Goal: Task Accomplishment & Management: Manage account settings

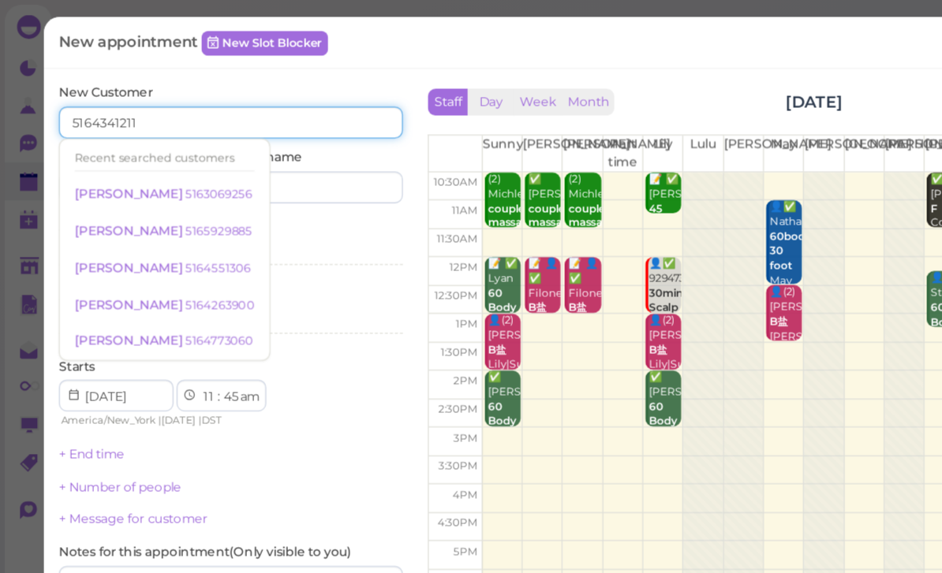
type input "5164341211"
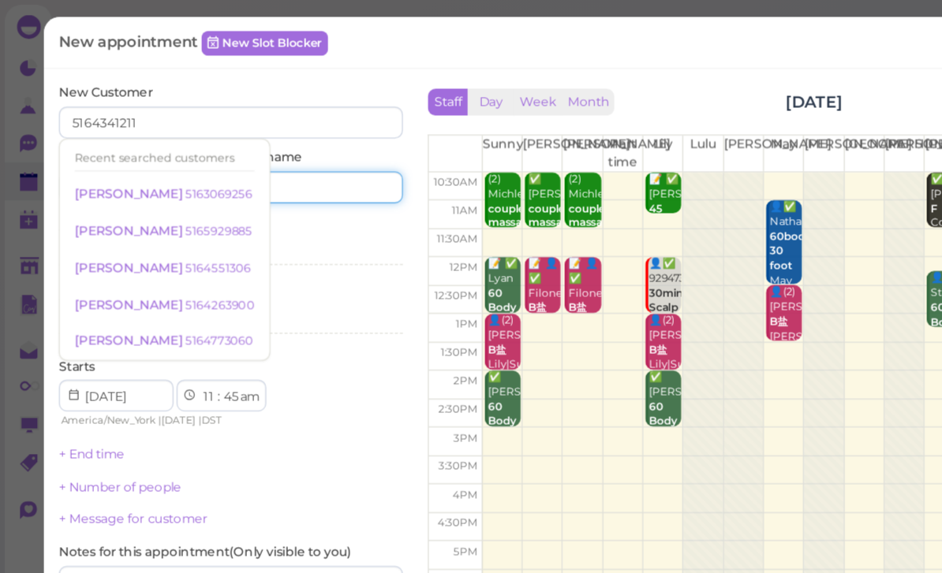
click at [252, 147] on input at bounding box center [253, 148] width 131 height 25
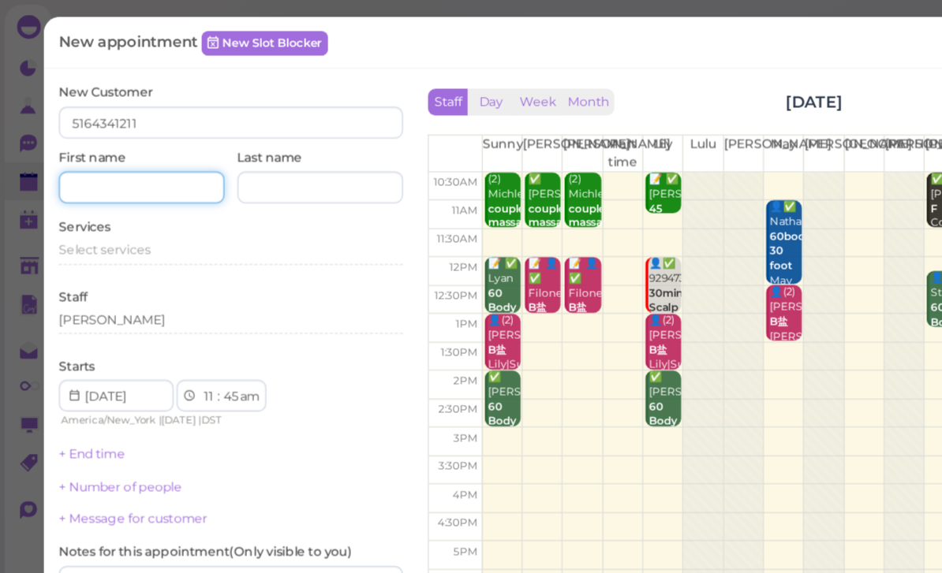
click at [114, 151] on input at bounding box center [112, 148] width 131 height 25
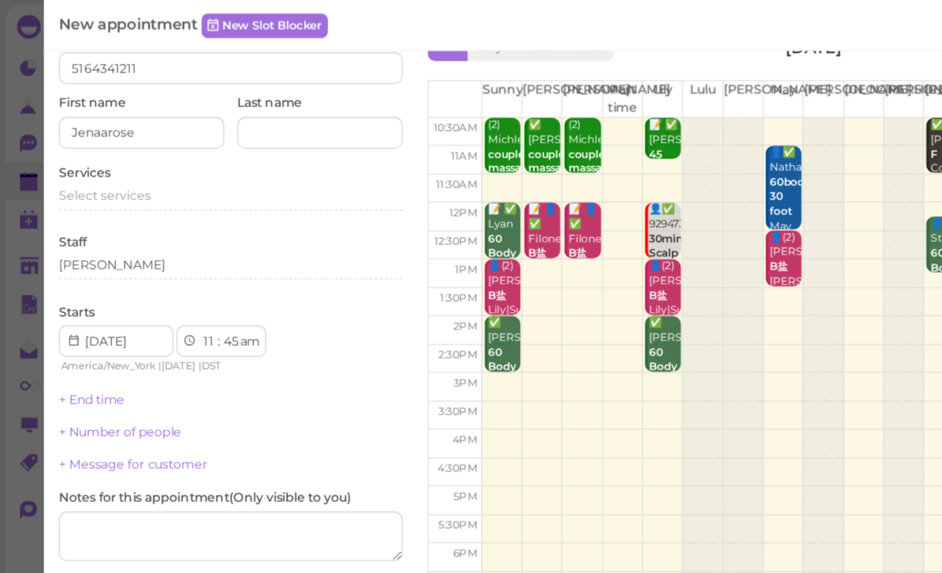
scroll to position [43, 0]
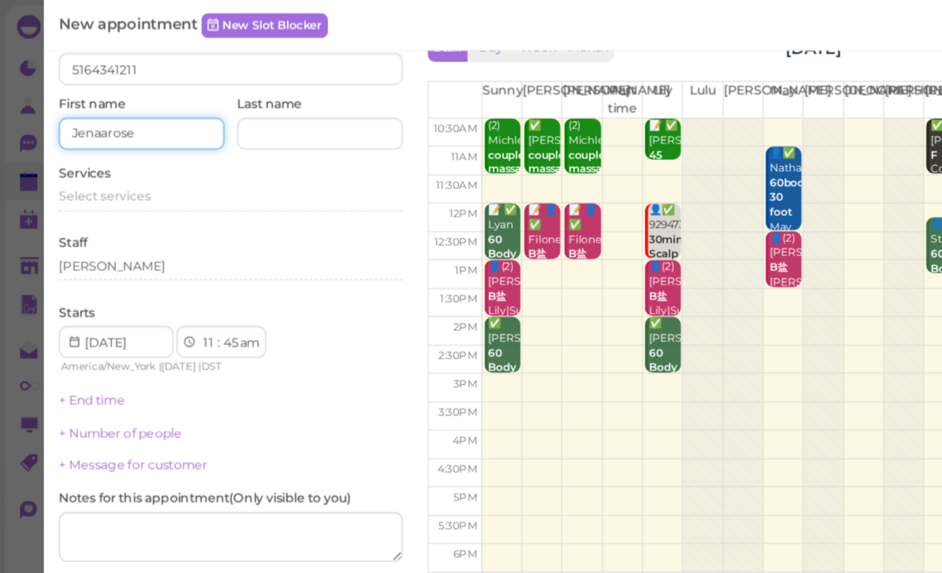
type input "Jenaarose"
click at [96, 159] on span "Select services" at bounding box center [83, 155] width 73 height 12
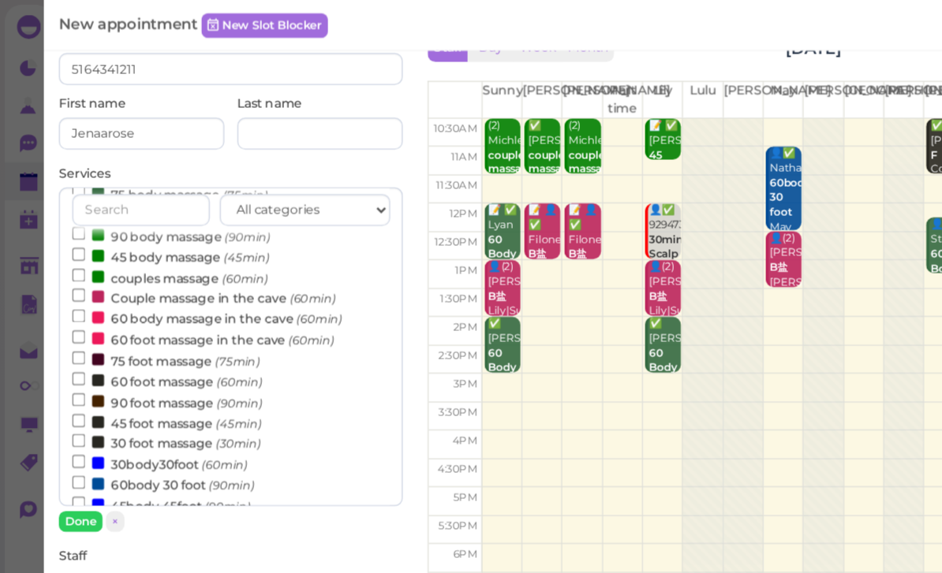
scroll to position [250, 0]
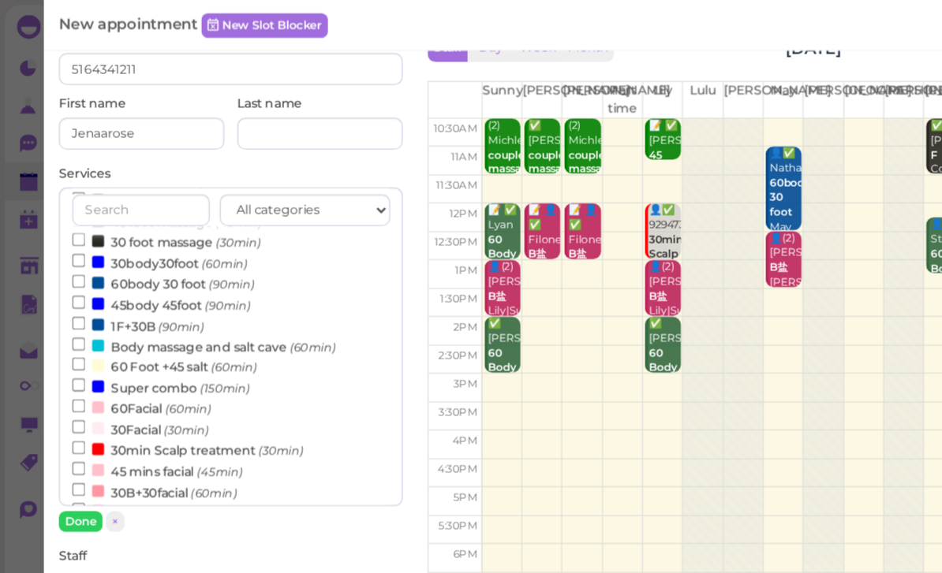
click at [143, 216] on label "60body 30 foot (90min)" at bounding box center [129, 224] width 144 height 17
click at [67, 218] on input "60body 30 foot (90min)" at bounding box center [62, 223] width 10 height 10
click at [68, 418] on button "Done" at bounding box center [64, 413] width 35 height 17
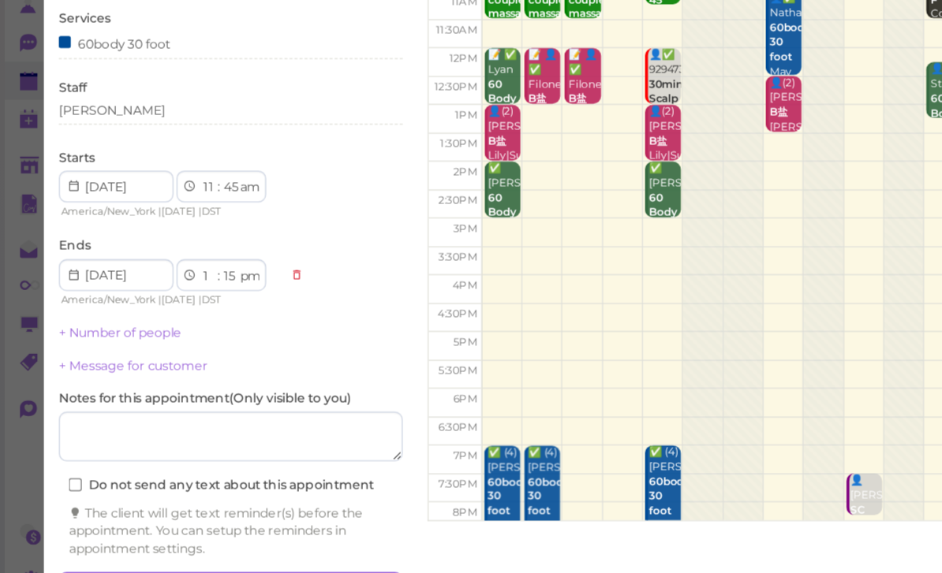
scroll to position [56, 0]
click at [244, 532] on button "Create appointment" at bounding box center [183, 544] width 272 height 25
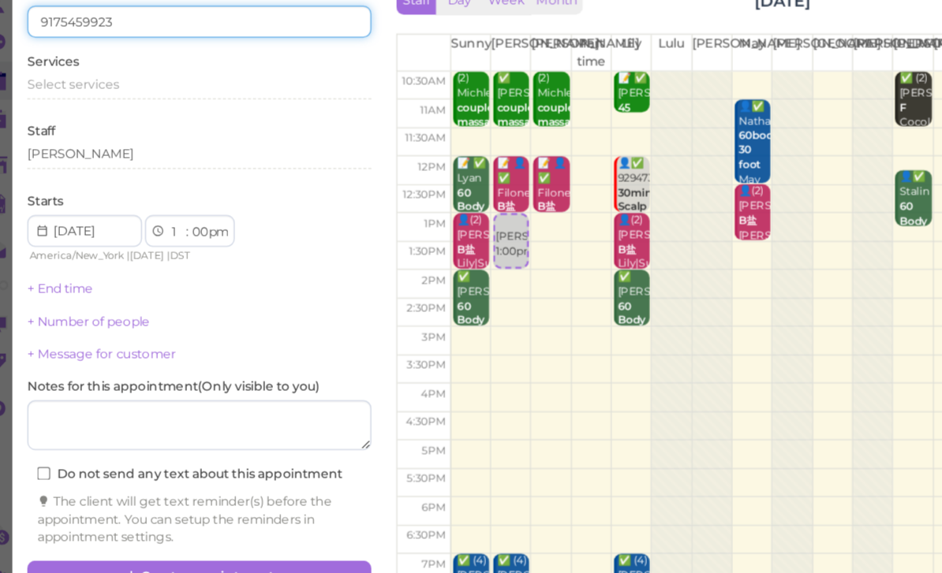
type input "9175459923"
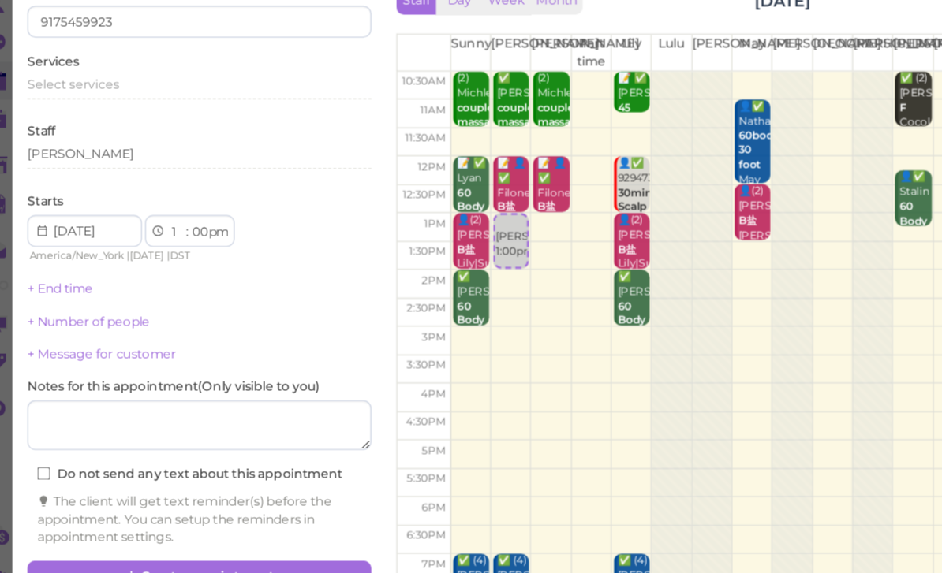
click at [227, 140] on div "Select services" at bounding box center [183, 147] width 272 height 14
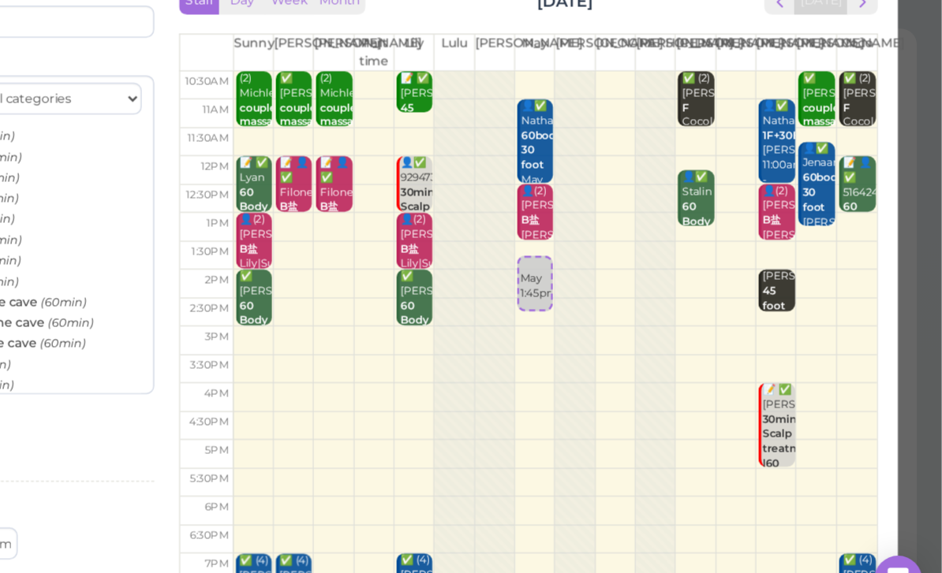
select select "30"
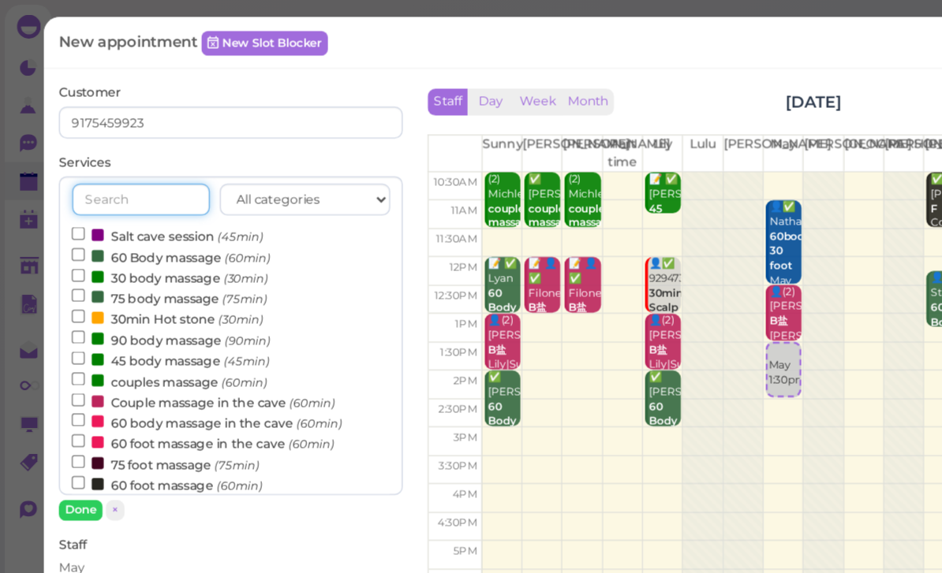
scroll to position [0, 0]
click at [140, 328] on label "60 body massage in the cave (60min)" at bounding box center [164, 334] width 214 height 17
click at [67, 328] on input "60 body massage in the cave (60min)" at bounding box center [62, 332] width 10 height 10
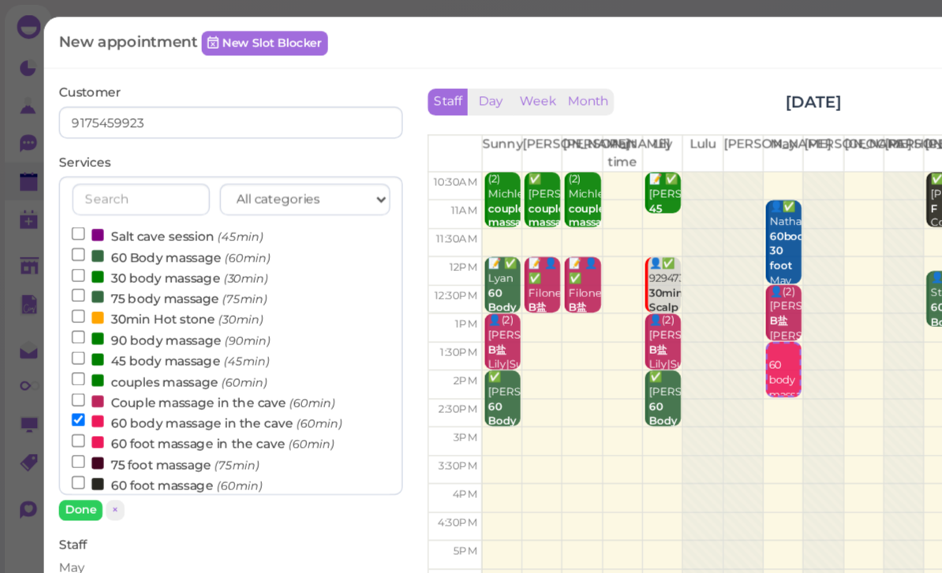
click at [62, 405] on button "Done" at bounding box center [64, 404] width 35 height 17
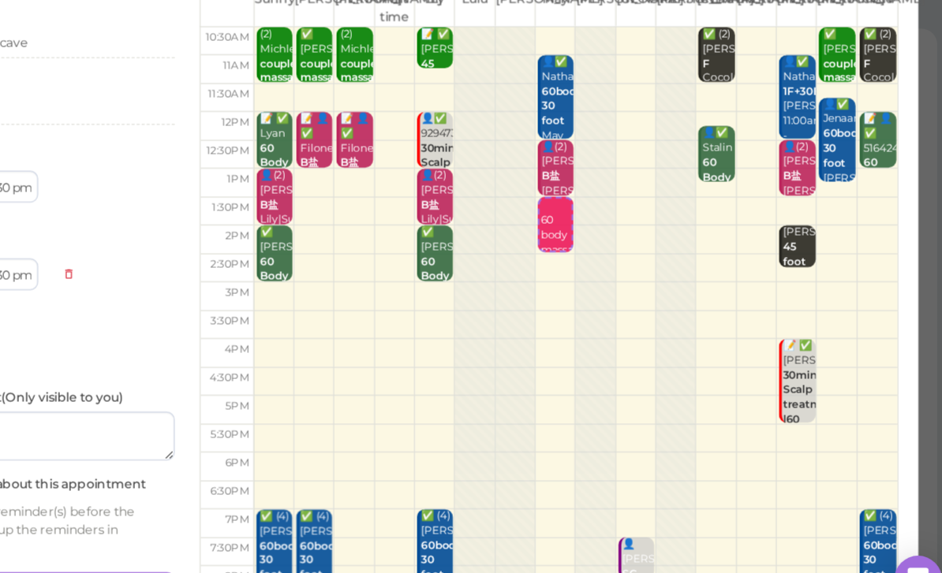
scroll to position [56, 0]
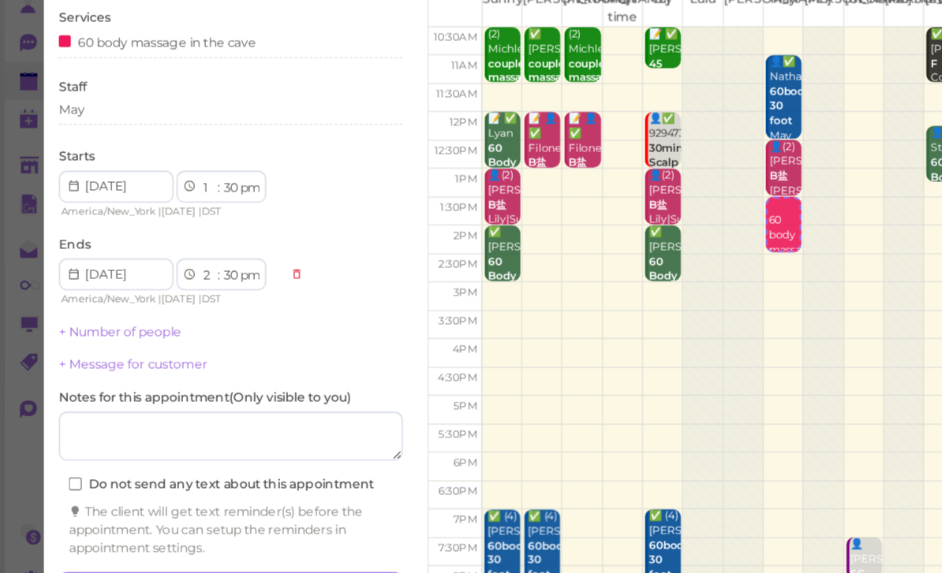
click at [193, 532] on button "Create appointment" at bounding box center [183, 544] width 272 height 25
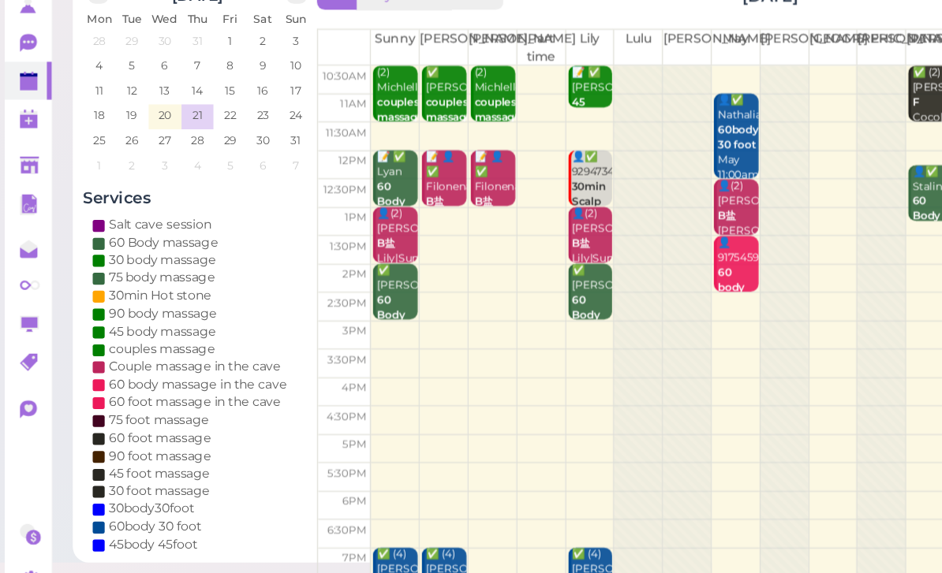
click at [584, 267] on div "👤9175459923 60 body massage in the cave May 1:30pm - 2:30pm" at bounding box center [583, 331] width 33 height 129
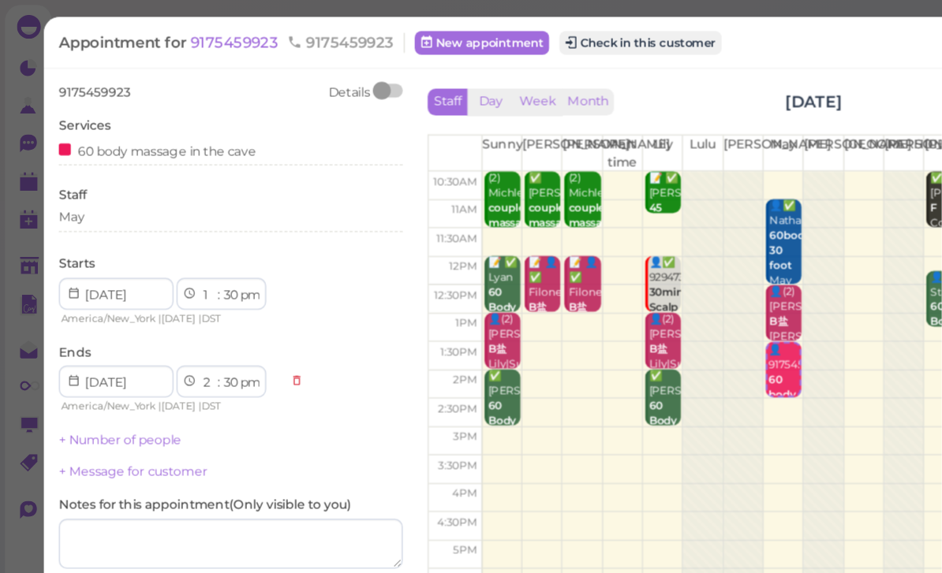
click at [182, 34] on span "9175459923" at bounding box center [187, 33] width 73 height 15
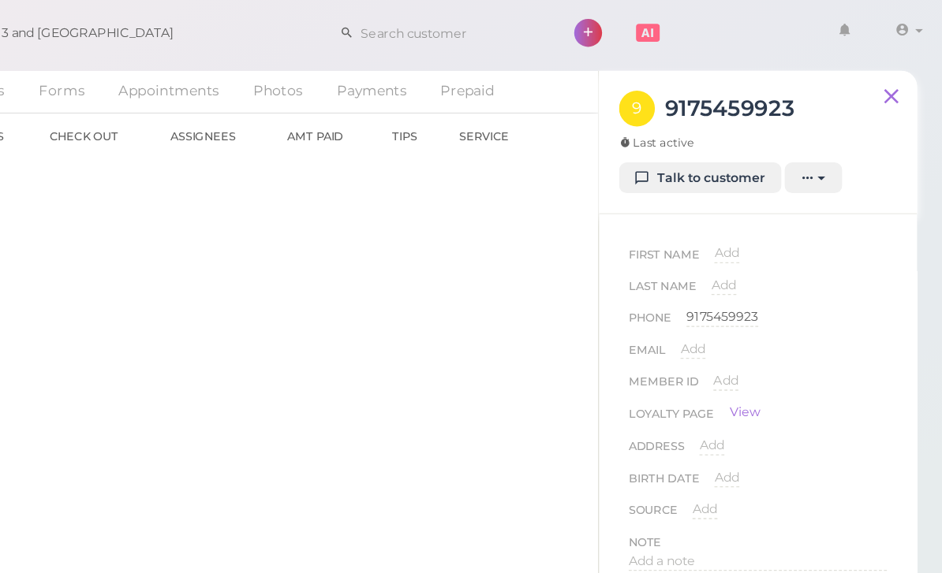
click at [686, 144] on link "Talk to customer" at bounding box center [750, 141] width 129 height 25
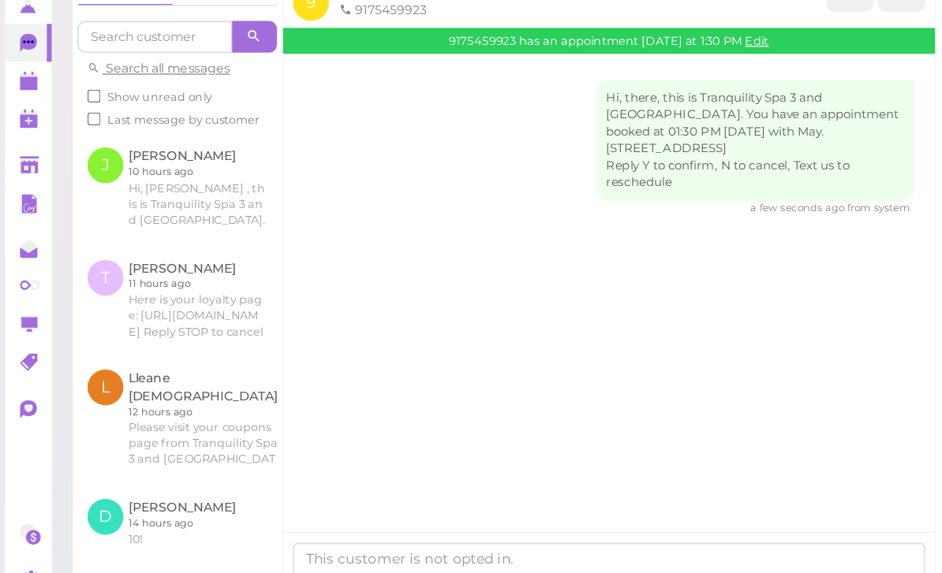
scroll to position [50, 0]
click at [302, 509] on textarea at bounding box center [482, 525] width 500 height 32
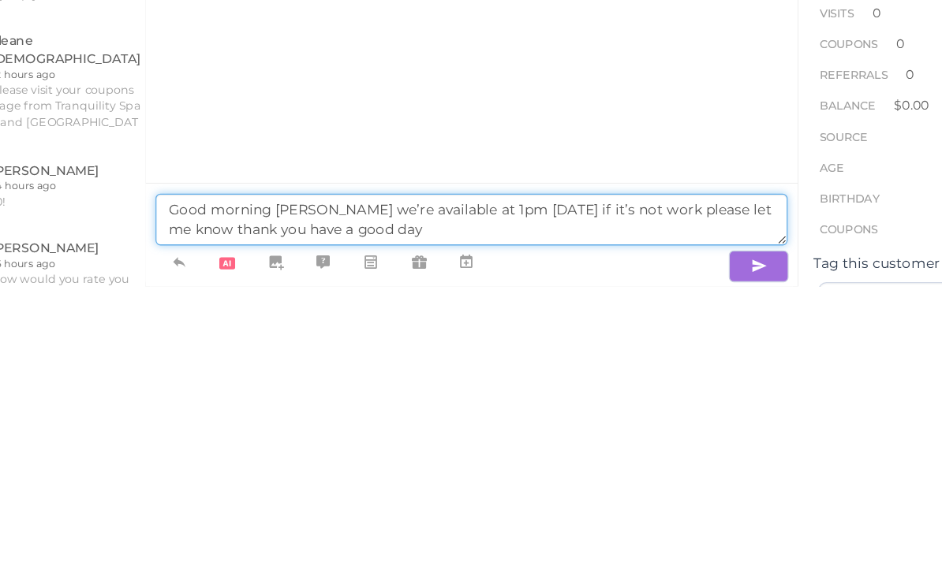
type textarea "Good morning [PERSON_NAME] we’re available at 1pm [DATE] if it’s not work pleas…"
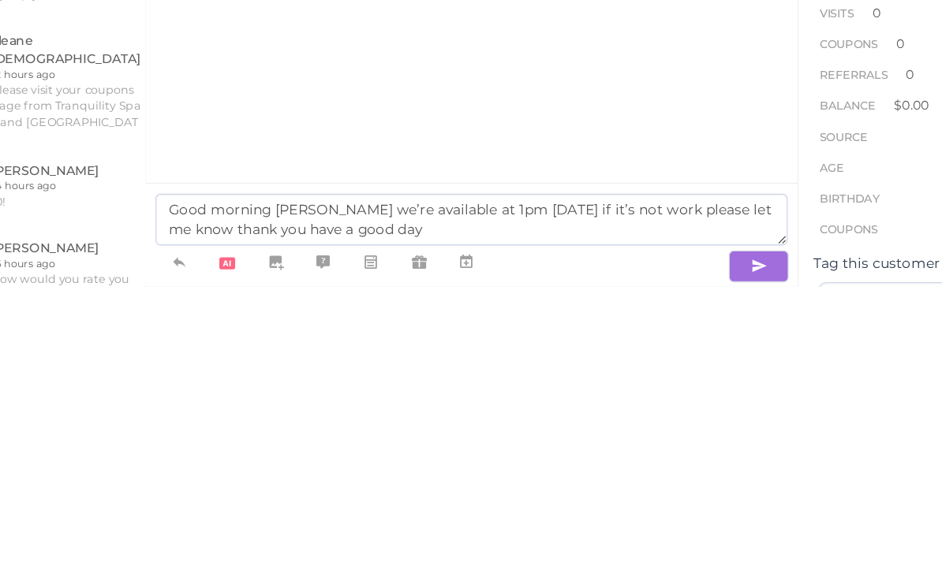
click at [703, 550] on icon "button" at bounding box center [709, 558] width 13 height 16
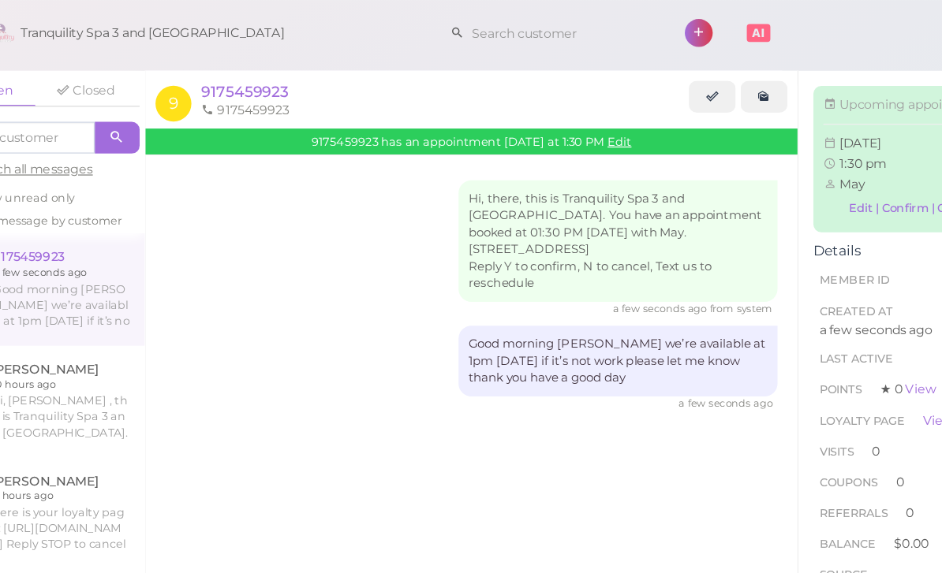
scroll to position [0, 0]
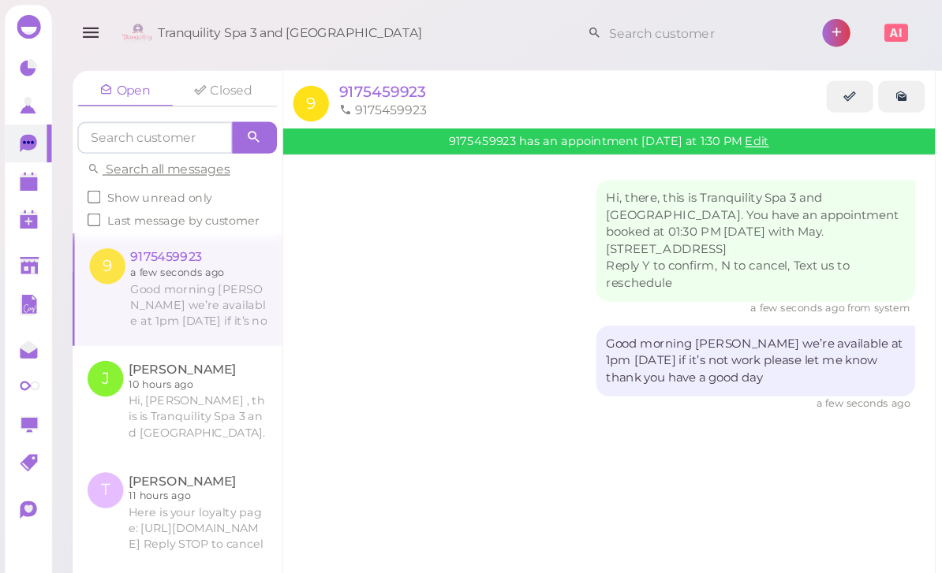
click at [70, 24] on icon "button" at bounding box center [72, 26] width 17 height 20
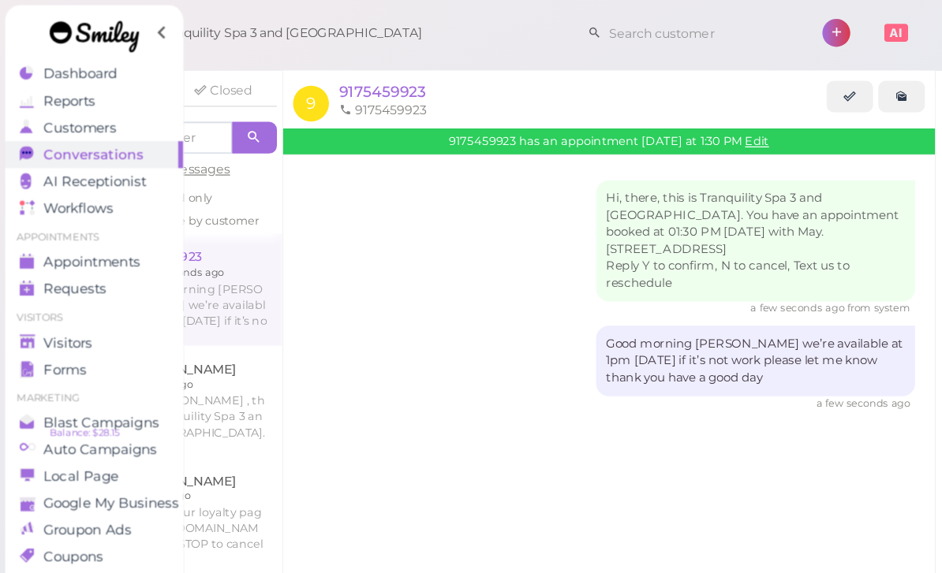
click at [91, 206] on span "Appointments" at bounding box center [73, 207] width 77 height 13
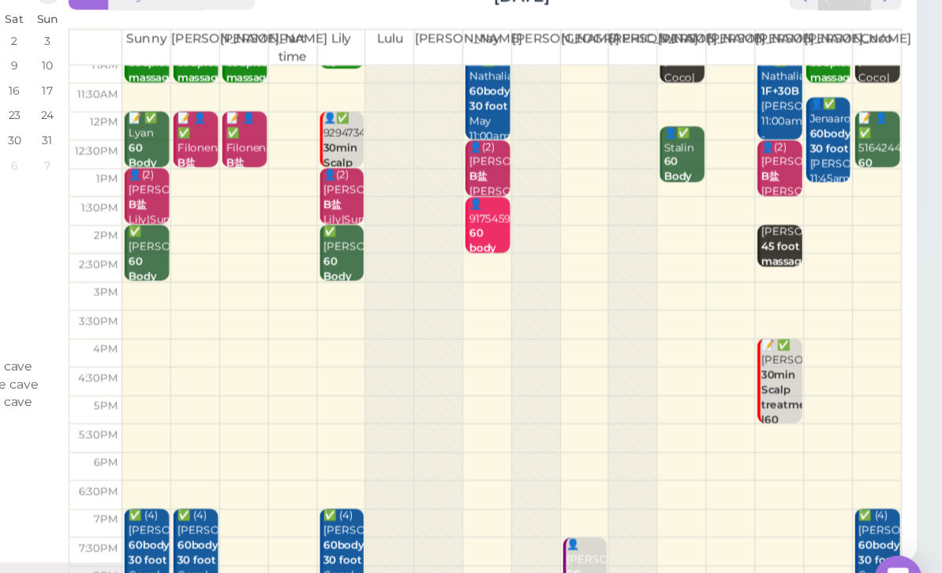
scroll to position [56, 0]
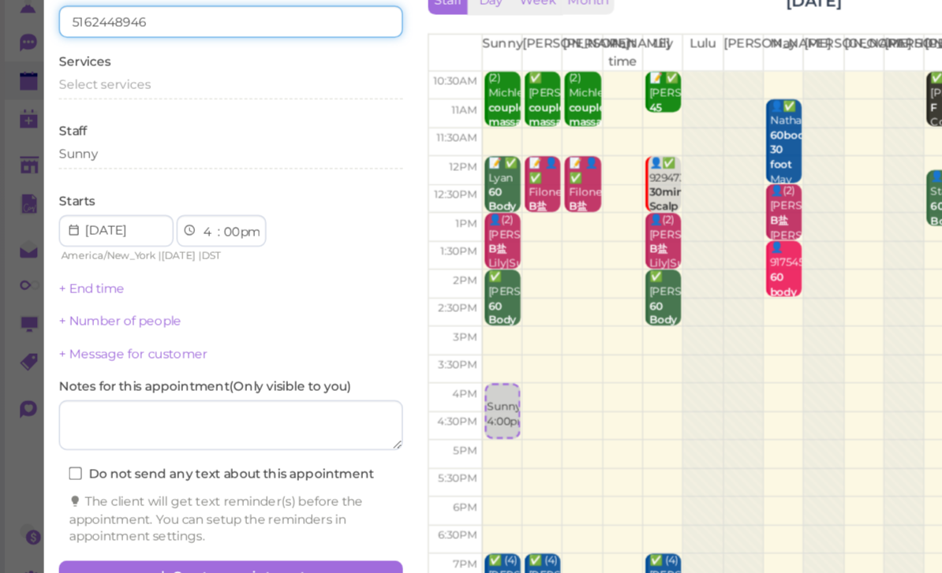
type input "5162448946"
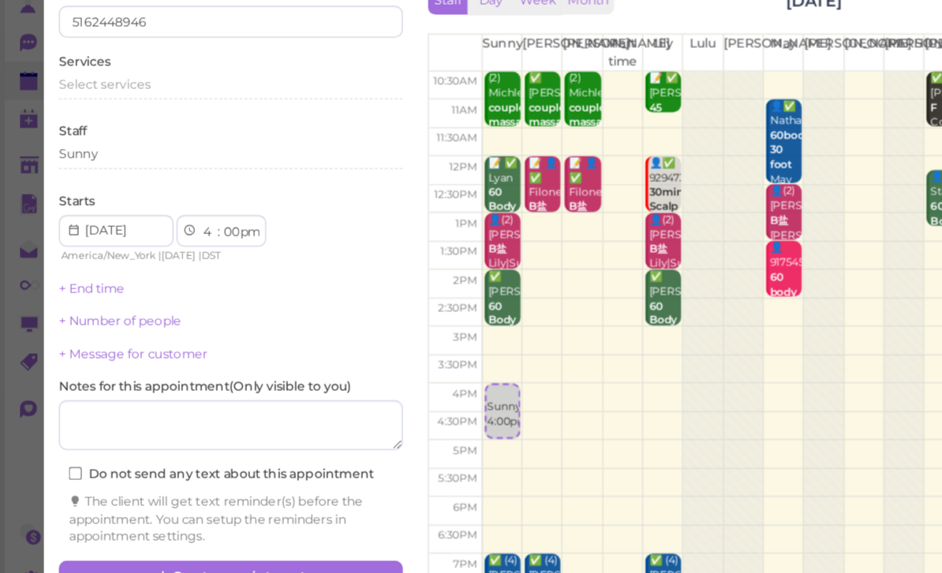
click at [125, 140] on div "Select services" at bounding box center [183, 149] width 272 height 19
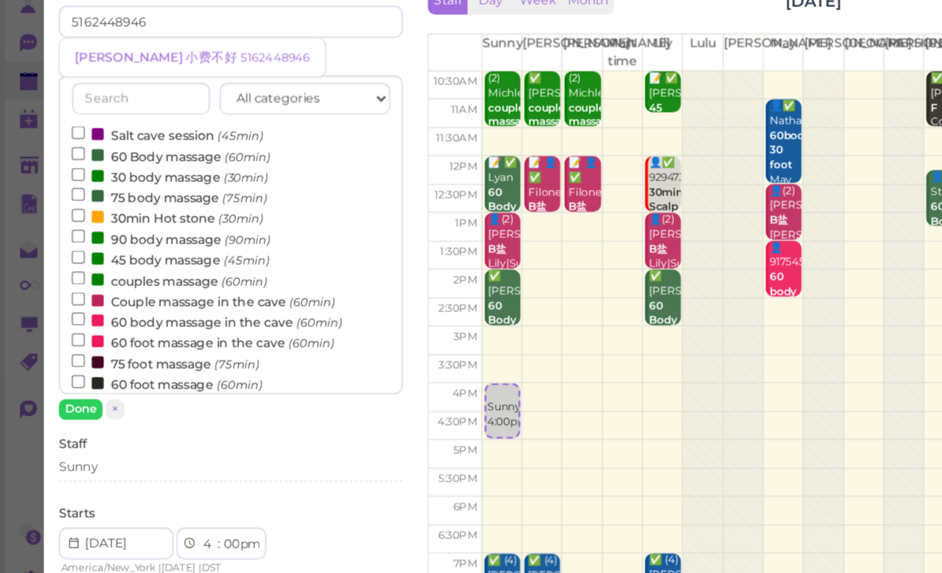
click at [65, 396] on button "Done" at bounding box center [64, 404] width 35 height 17
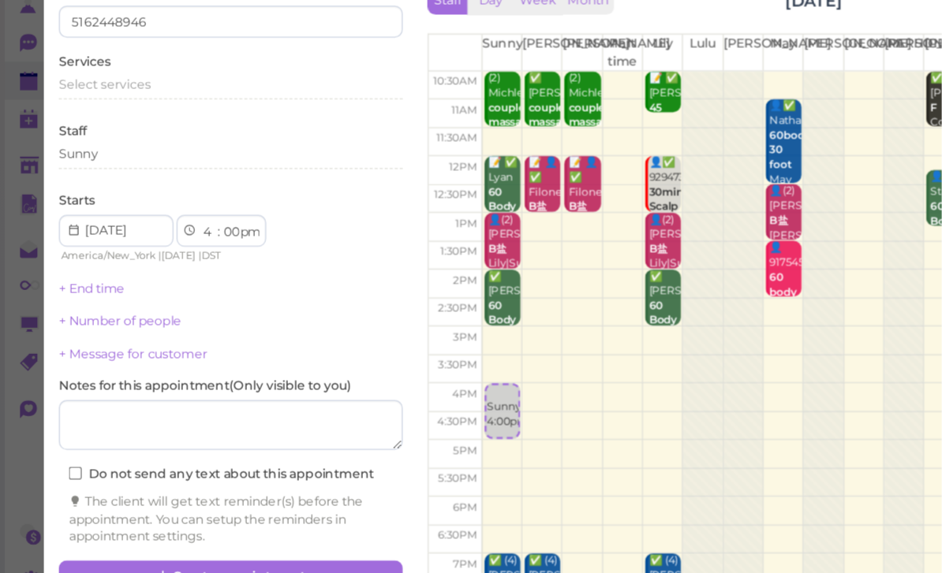
click at [133, 140] on div "Select services" at bounding box center [183, 147] width 272 height 14
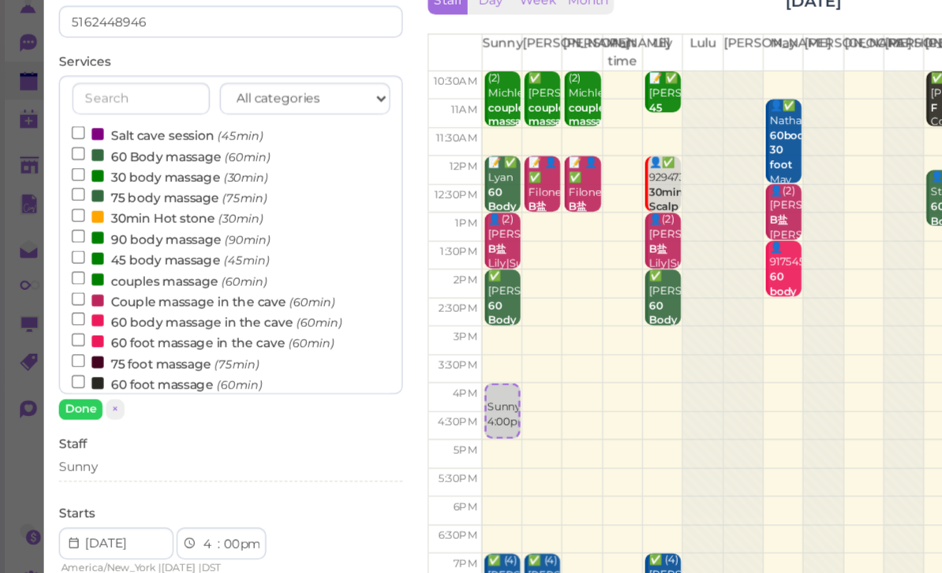
click at [129, 195] on label "60 Body massage (60min)" at bounding box center [135, 203] width 157 height 17
click at [67, 196] on input "60 Body massage (60min)" at bounding box center [62, 201] width 10 height 10
click at [64, 396] on button "Done" at bounding box center [64, 404] width 35 height 17
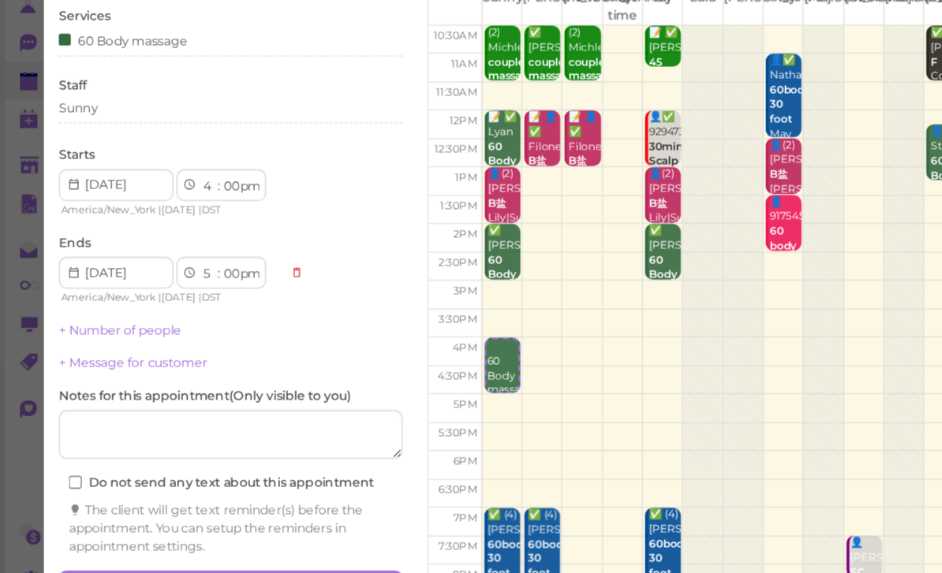
scroll to position [35, 0]
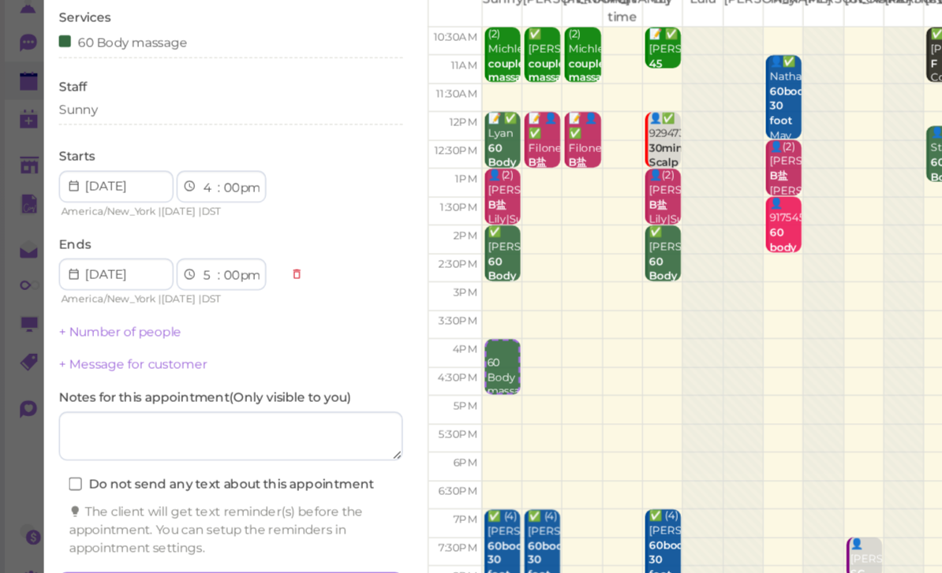
click at [205, 532] on button "Create appointment" at bounding box center [183, 544] width 272 height 25
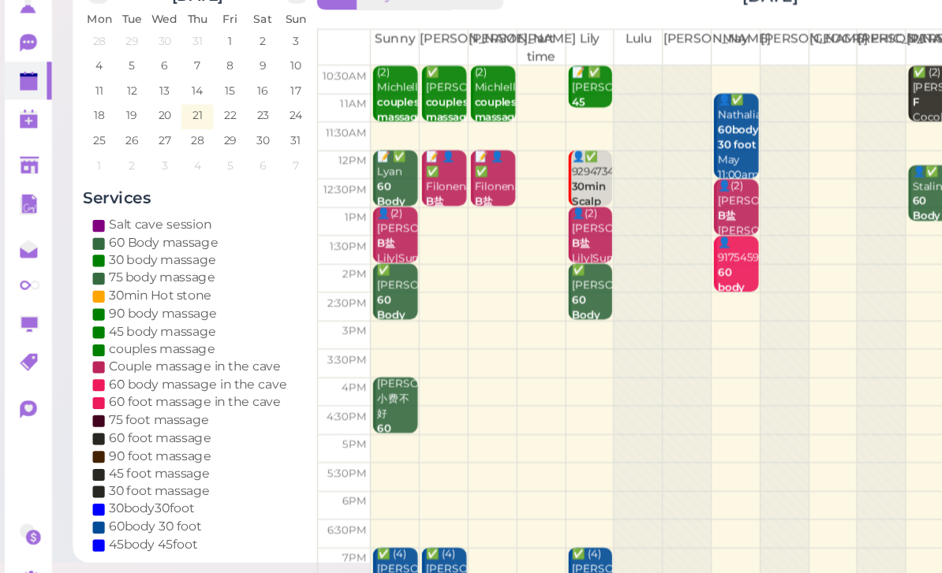
click at [314, 379] on div "[PERSON_NAME] 小费不好 60 Body massage Sunny 4:00pm - 5:00pm" at bounding box center [313, 438] width 33 height 118
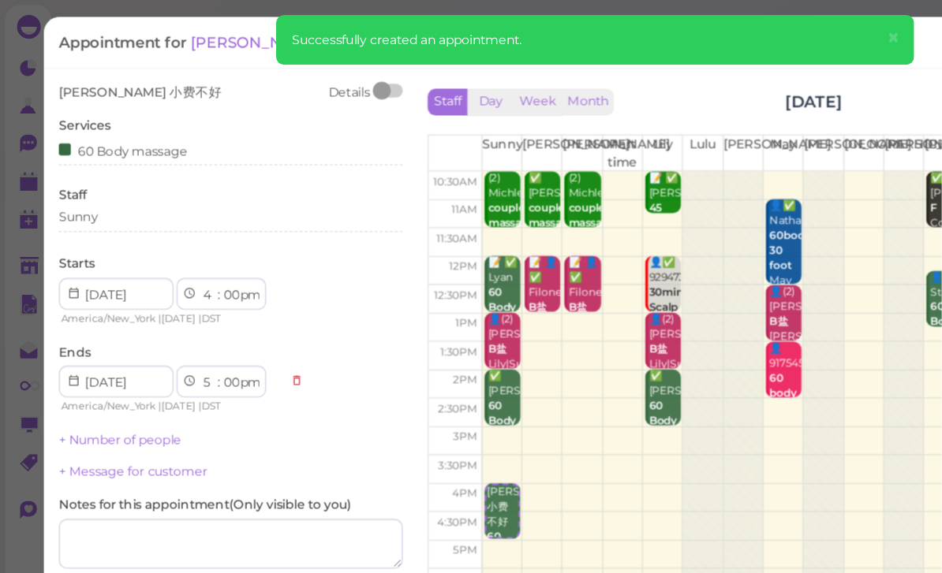
click at [133, 74] on span "[PERSON_NAME] 小费不好" at bounding box center [111, 73] width 129 height 12
click at [77, 64] on div "[PERSON_NAME] 小费不好 Details Services 60 Body massage Staff Sunny Starts 1 2 3 4 …" at bounding box center [471, 310] width 872 height 512
click at [74, 77] on span "[PERSON_NAME] 小费不好" at bounding box center [111, 73] width 129 height 12
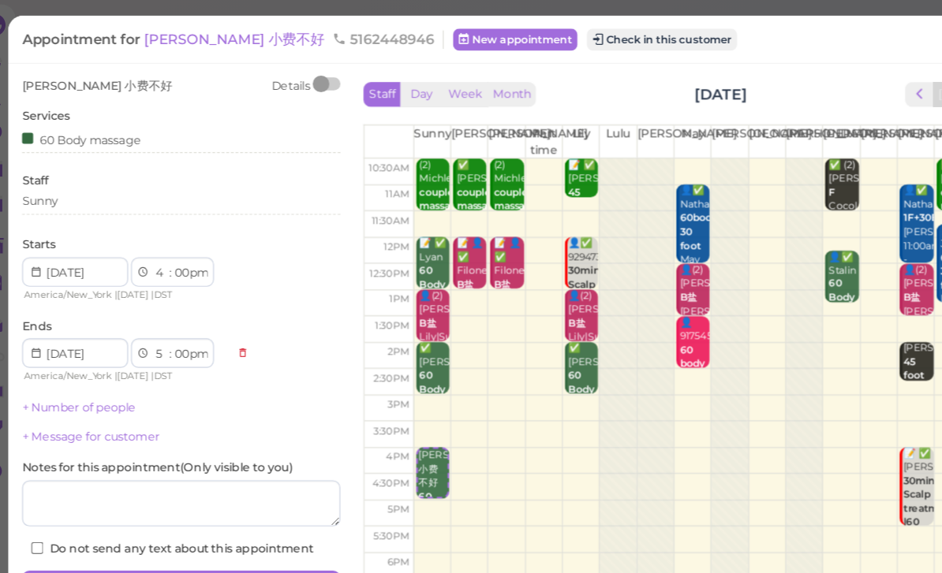
click at [172, 40] on span "[PERSON_NAME] 小费不好" at bounding box center [229, 33] width 157 height 15
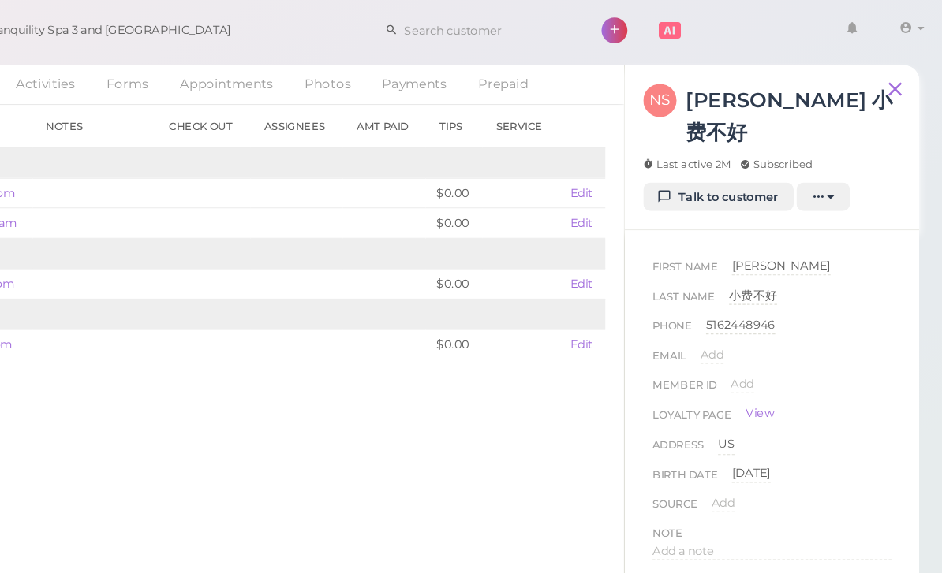
click at [760, 246] on div "小费不好" at bounding box center [780, 253] width 41 height 15
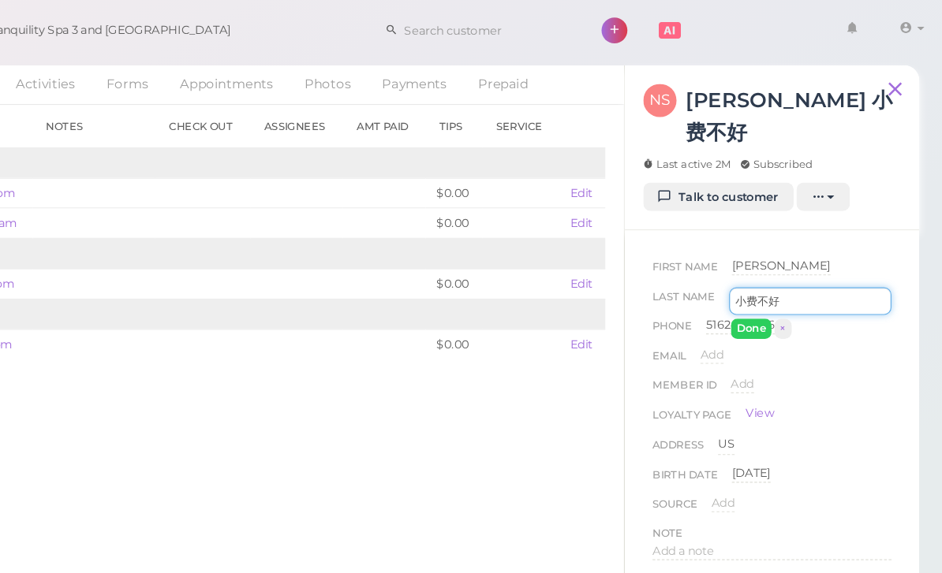
click at [760, 246] on input "小费不好" at bounding box center [829, 258] width 139 height 24
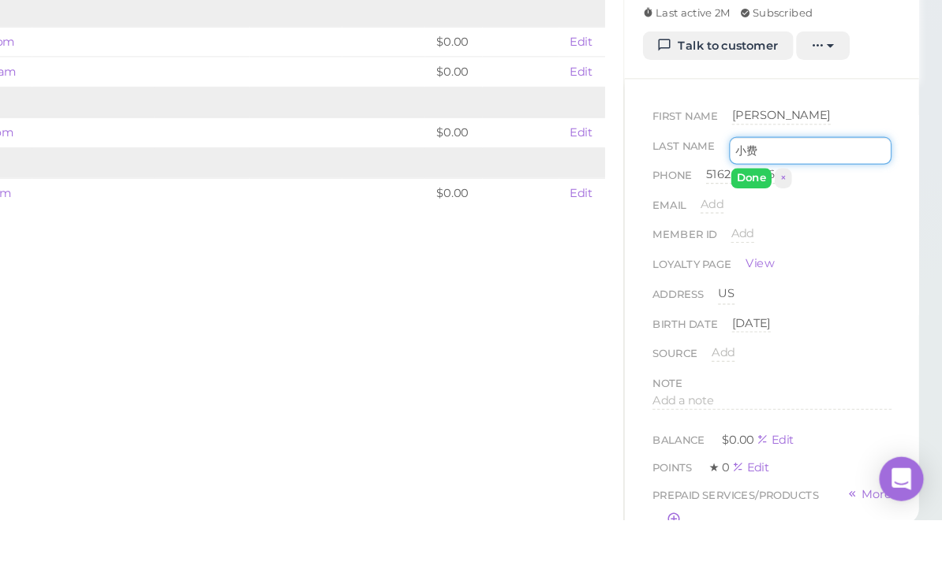
type input "小"
click at [761, 273] on button "Done" at bounding box center [778, 281] width 35 height 17
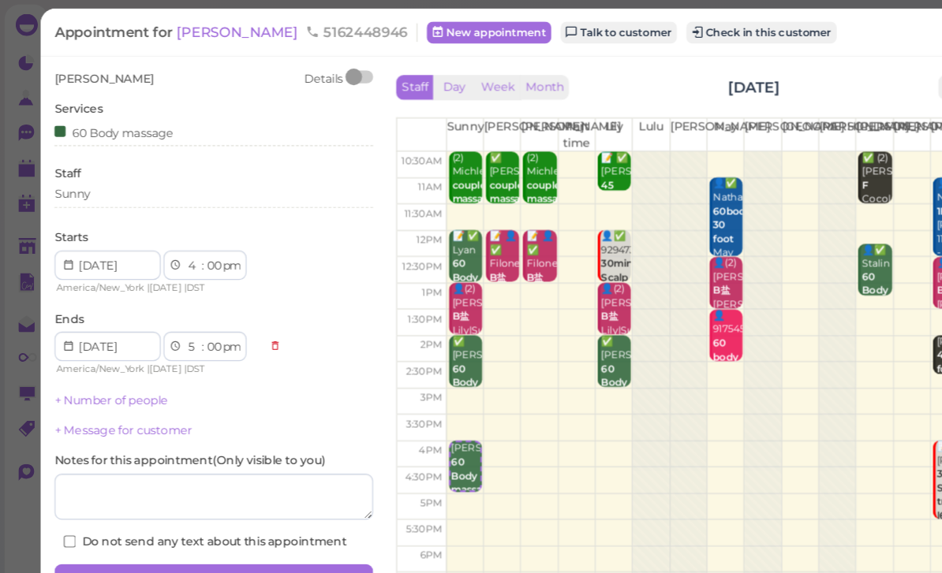
scroll to position [24, 0]
click at [170, 482] on button "Save" at bounding box center [183, 494] width 272 height 25
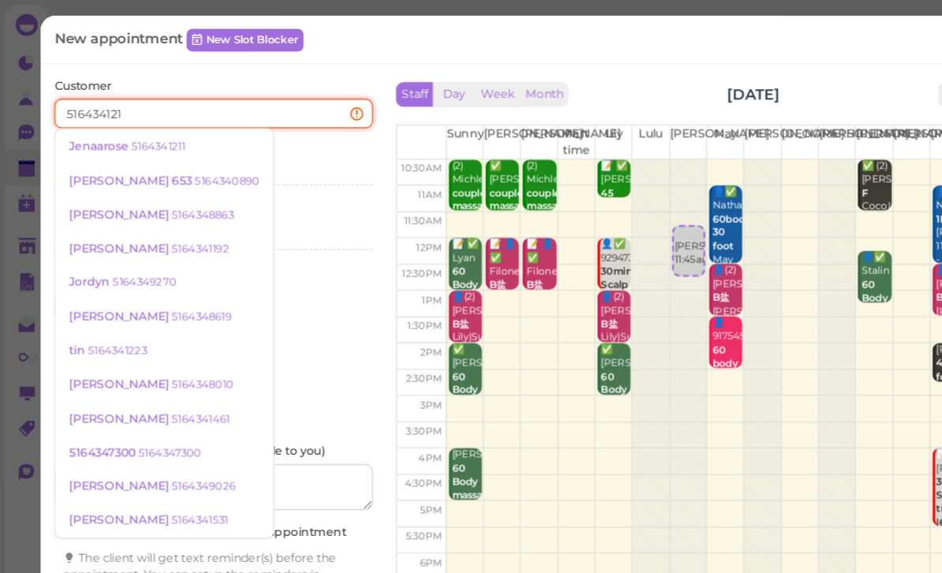
type input "5164341211"
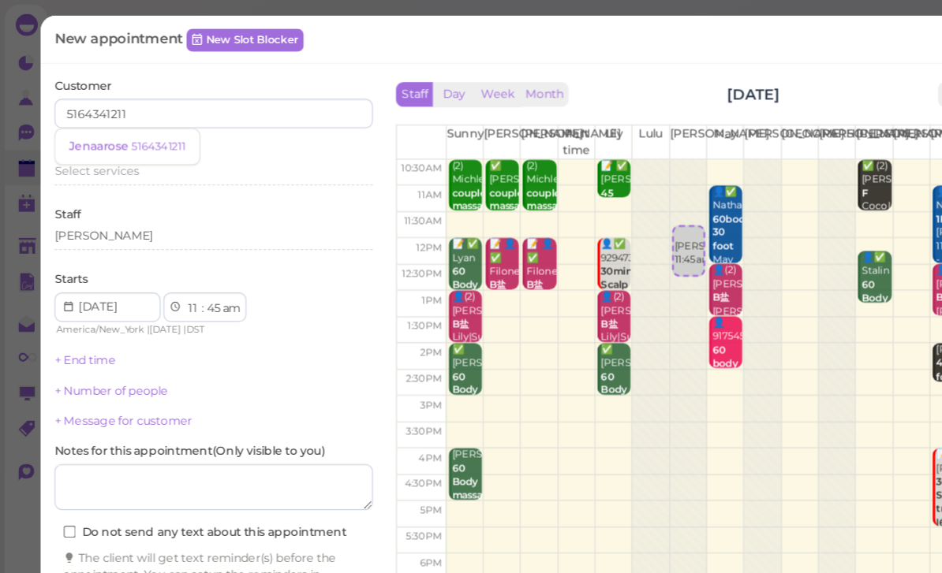
click at [132, 129] on small "5164341211" at bounding box center [135, 125] width 47 height 11
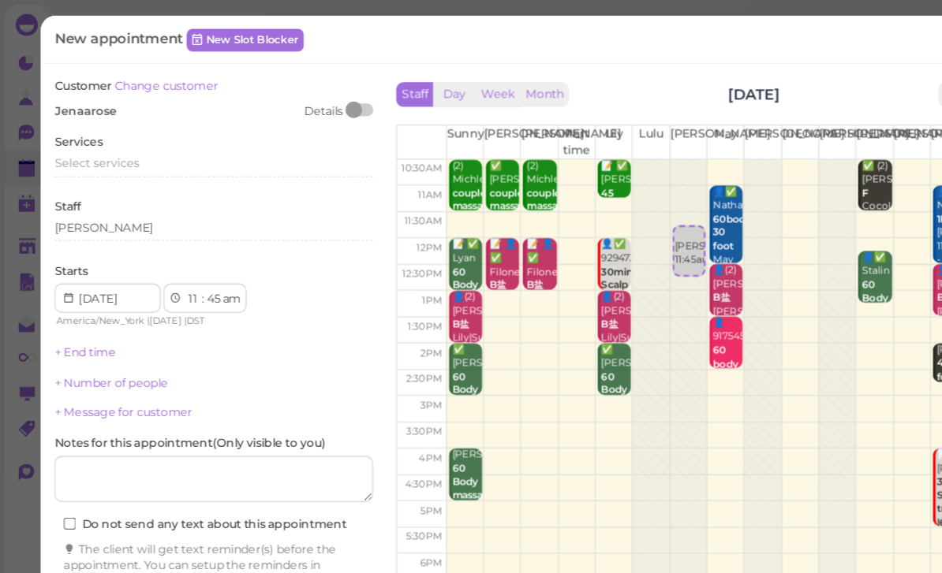
click at [96, 136] on span "Select services" at bounding box center [83, 139] width 73 height 12
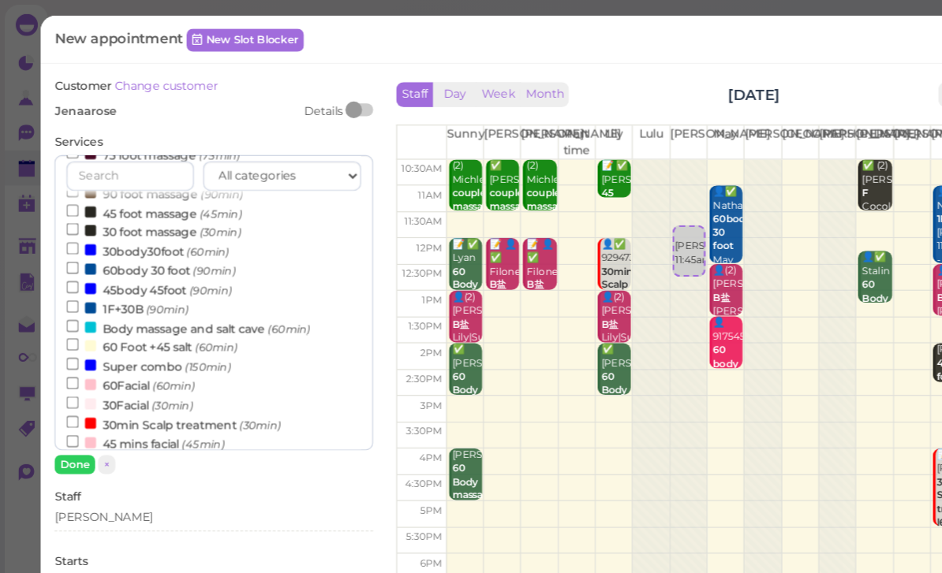
scroll to position [230, 0]
click at [166, 225] on small "(90min)" at bounding box center [183, 230] width 36 height 11
click at [67, 222] on input "60body 30 foot (90min)" at bounding box center [62, 227] width 10 height 10
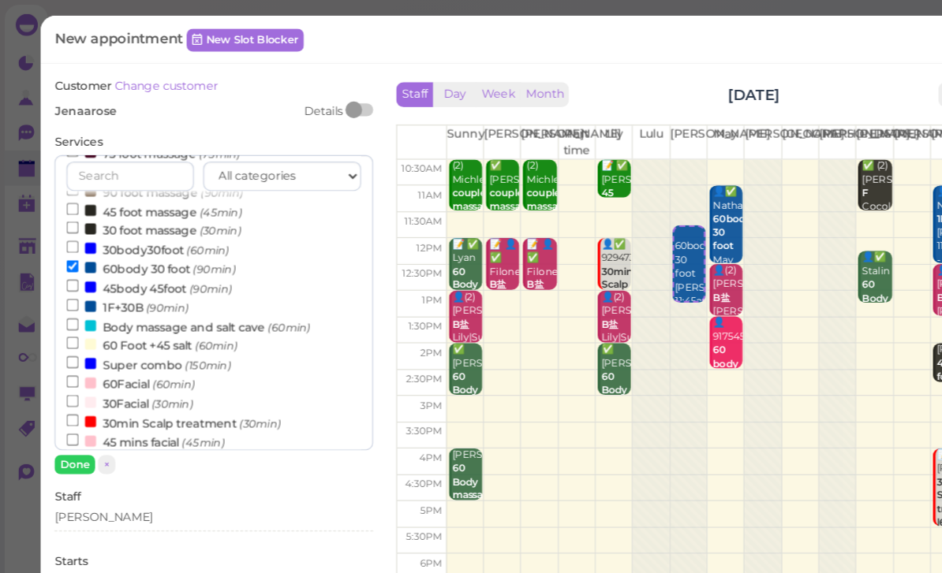
click at [75, 394] on button "Done" at bounding box center [64, 397] width 35 height 17
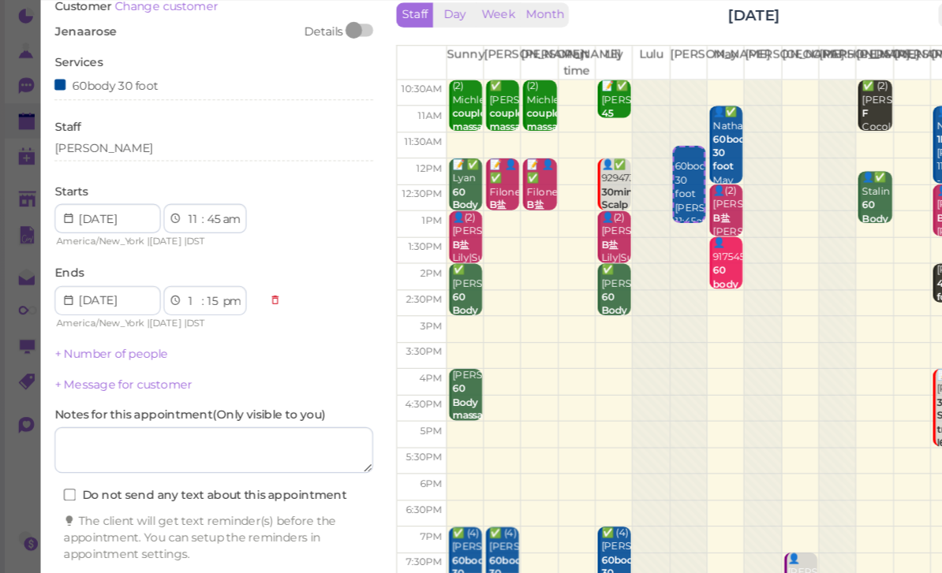
scroll to position [56, 0]
click at [160, 532] on button "Create appointment" at bounding box center [183, 544] width 272 height 25
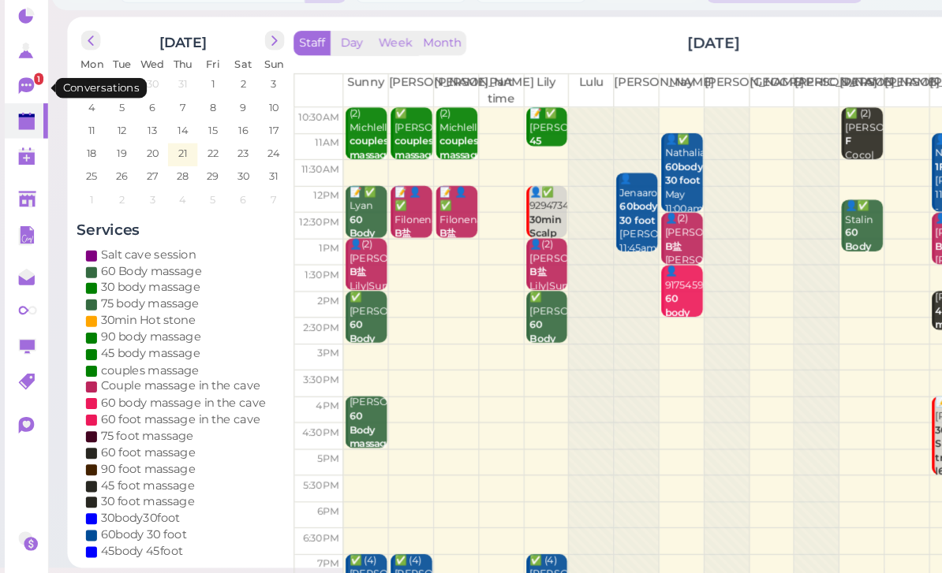
click at [24, 106] on icon at bounding box center [22, 113] width 13 height 14
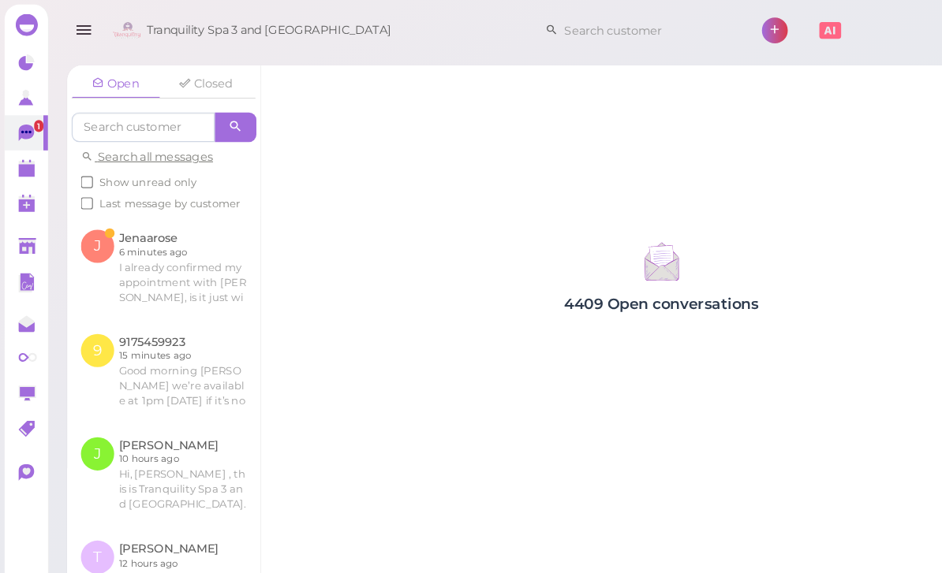
click at [150, 227] on link at bounding box center [140, 229] width 165 height 88
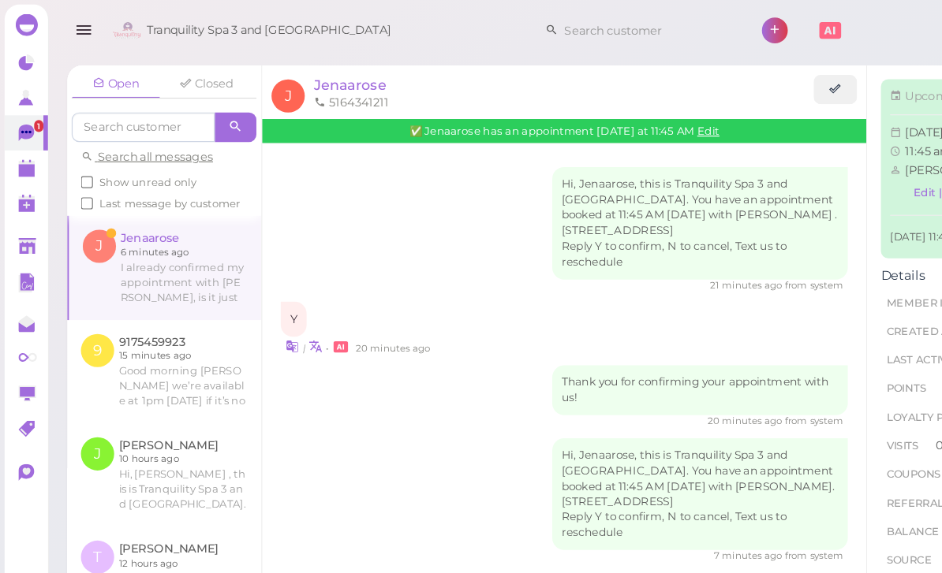
scroll to position [11, 0]
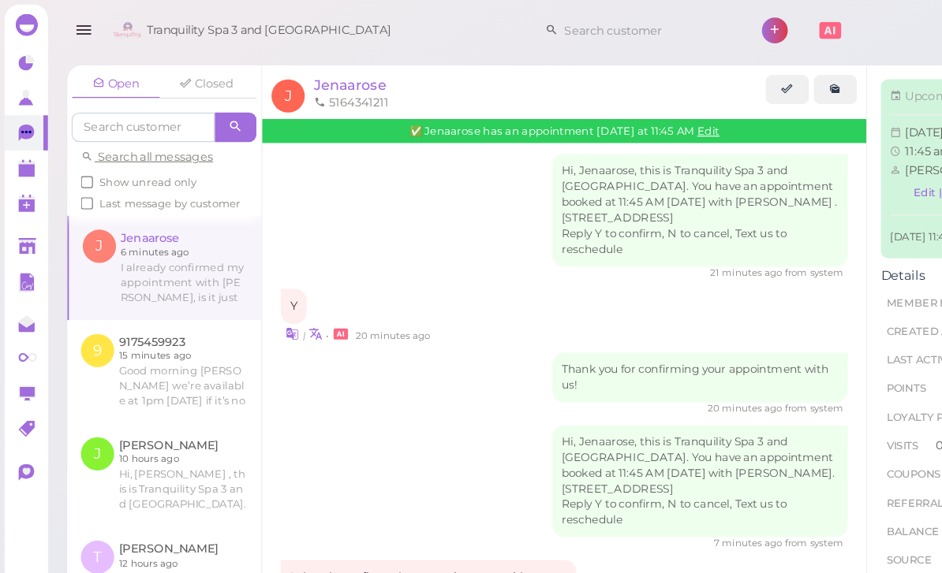
click at [366, 491] on div "I already confirmed my appointment with [PERSON_NAME], is it just with a new pe…" at bounding box center [366, 508] width 252 height 58
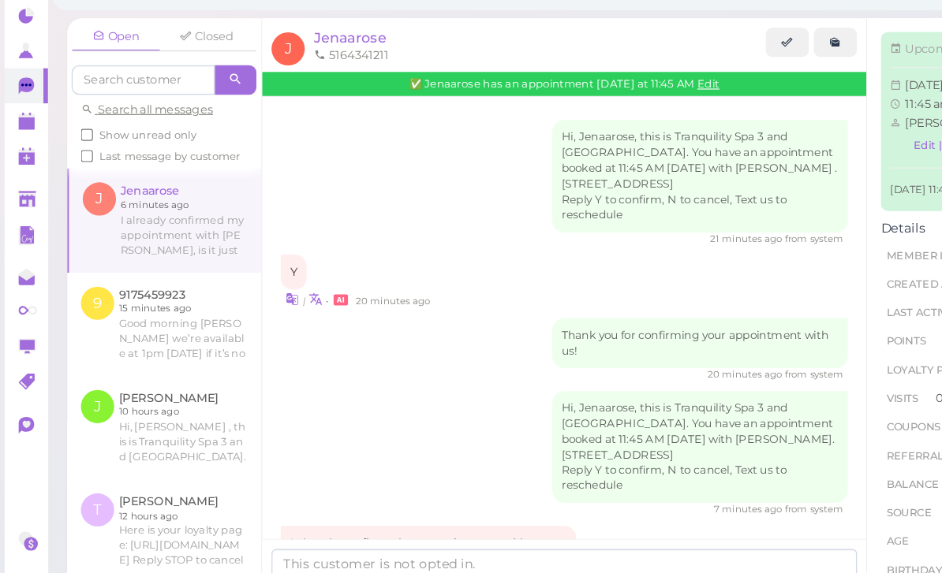
scroll to position [0, 0]
click at [7, 129] on link at bounding box center [22, 144] width 37 height 30
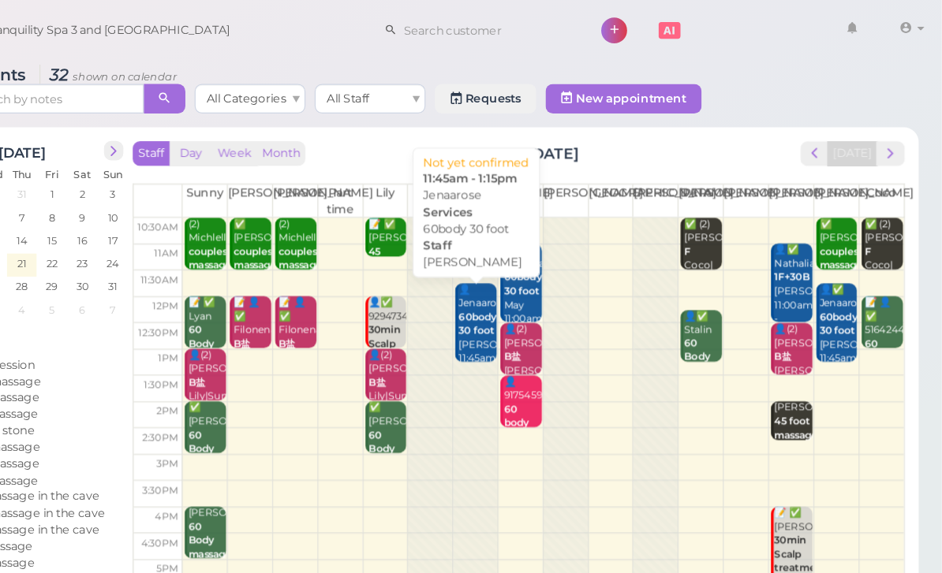
click at [529, 283] on b "60body 30 foot" at bounding box center [545, 277] width 32 height 22
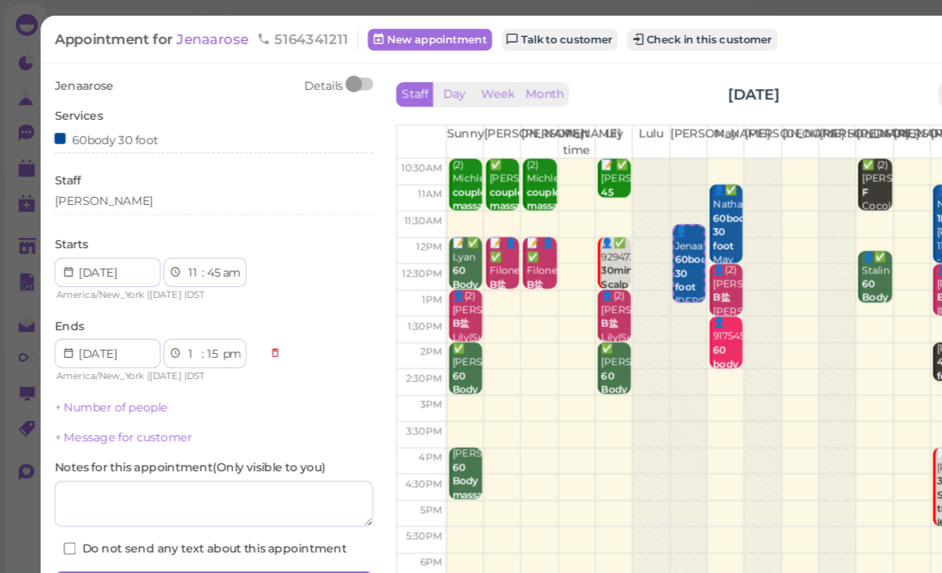
click at [174, 40] on span "Jenaarose" at bounding box center [183, 33] width 65 height 15
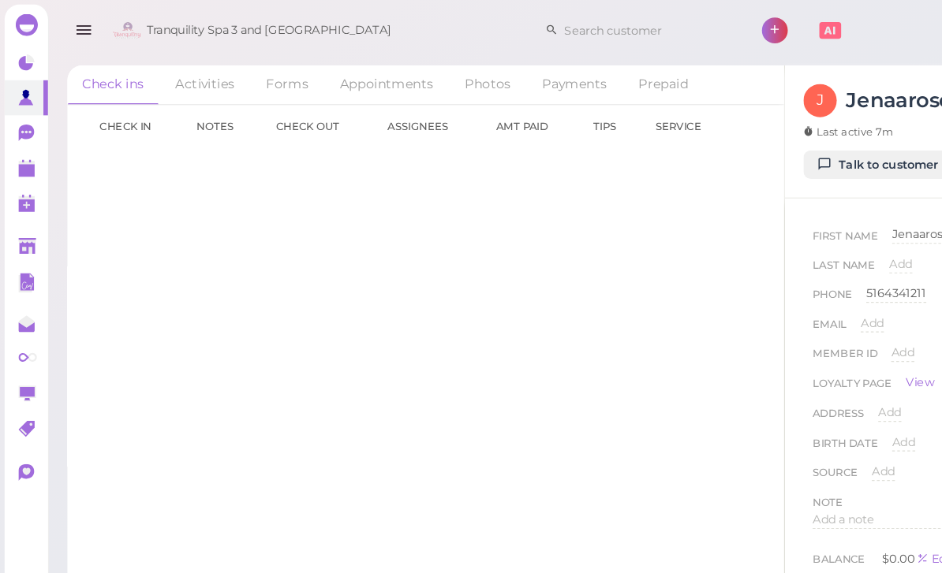
click at [760, 144] on link "Talk to customer" at bounding box center [750, 141] width 129 height 25
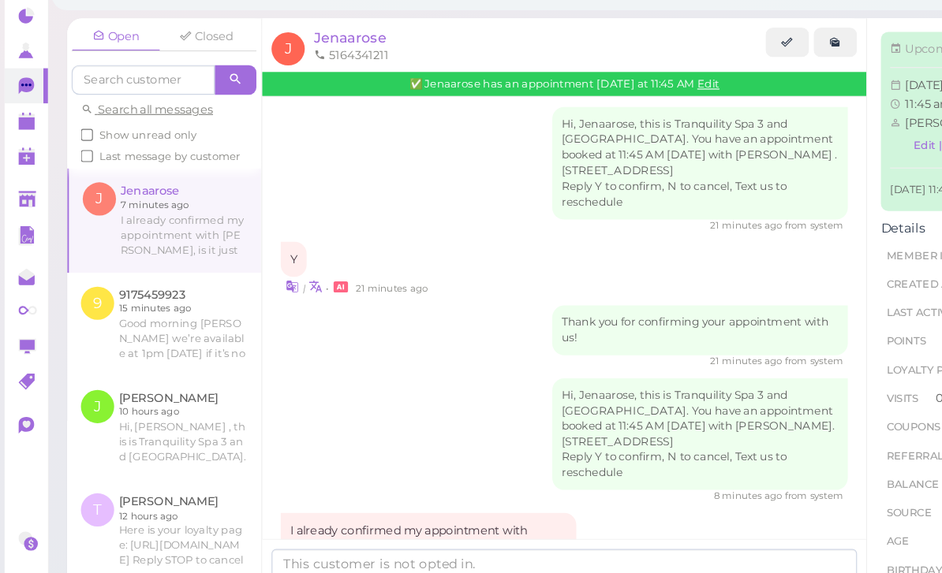
scroll to position [50, 0]
click at [425, 509] on textarea at bounding box center [482, 525] width 500 height 32
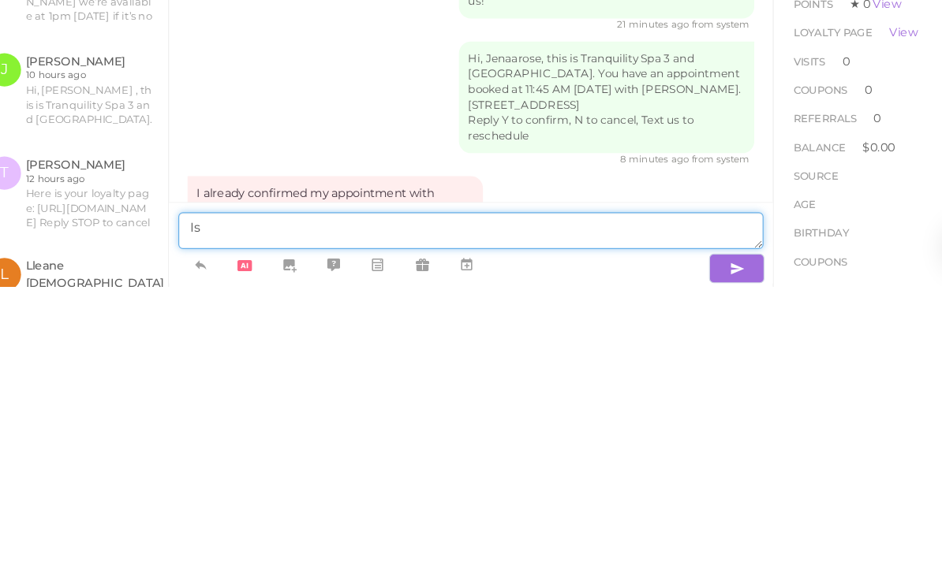
type textarea "I"
type textarea "This is new appointment so you will come 2 people ?"
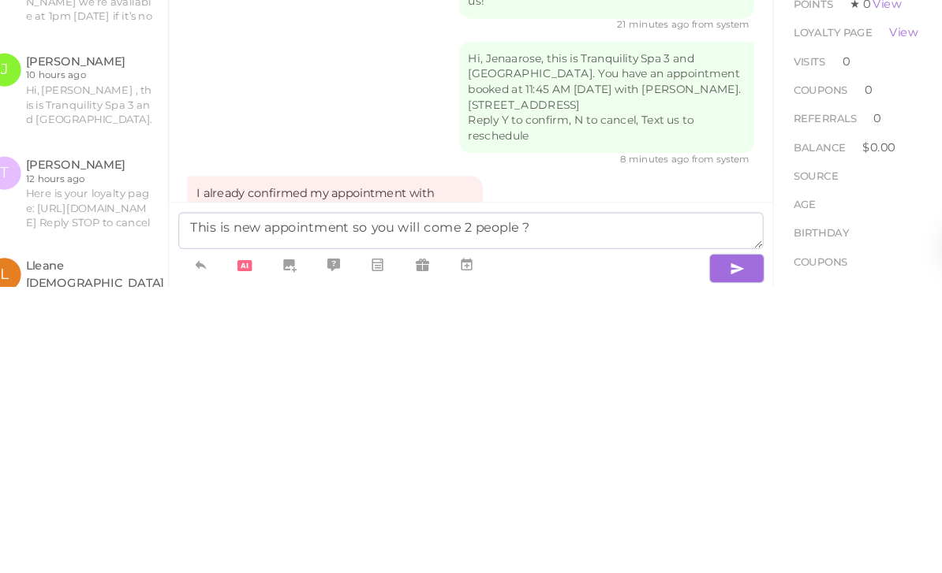
click at [685, 545] on button "button" at bounding box center [708, 557] width 47 height 25
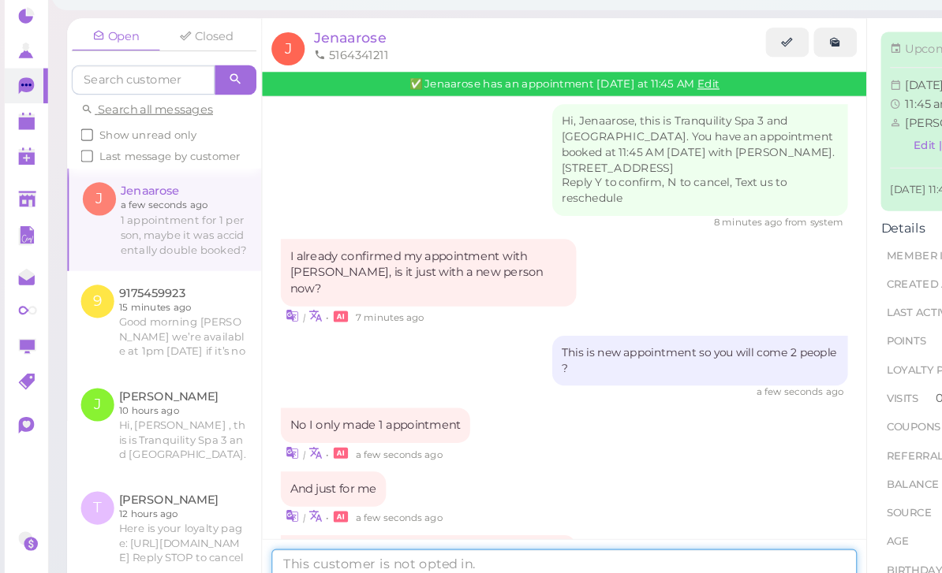
click at [394, 509] on textarea at bounding box center [482, 525] width 500 height 32
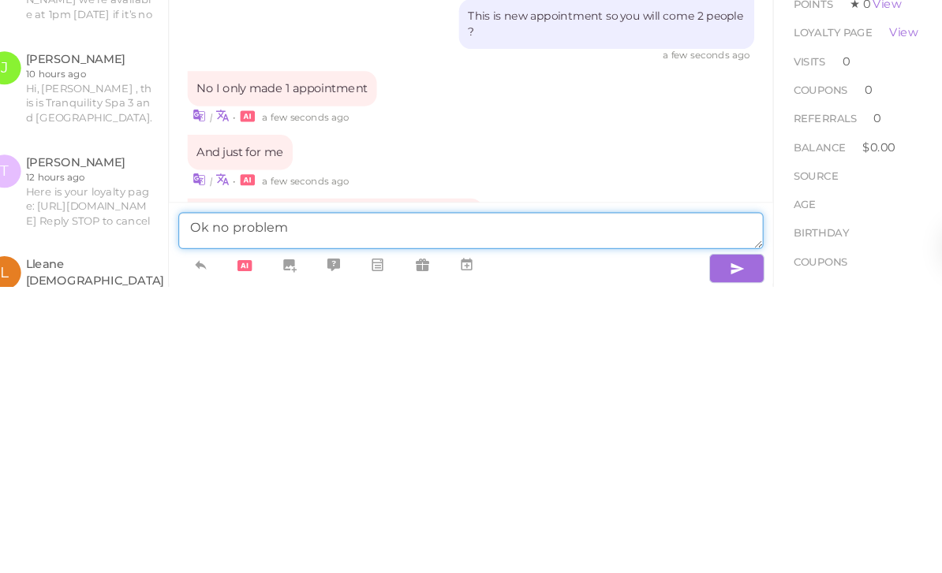
type textarea "Ok no problem"
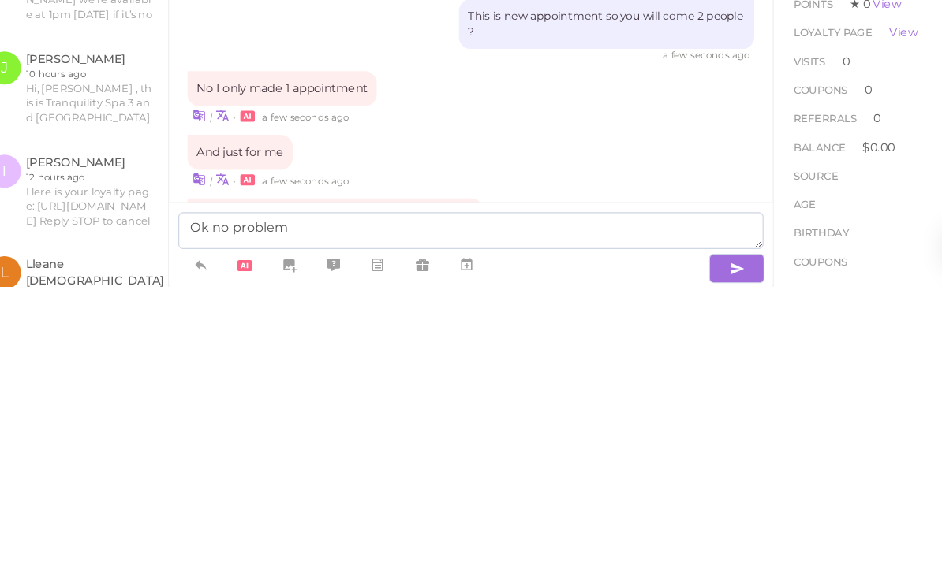
click at [703, 550] on icon "button" at bounding box center [709, 558] width 13 height 16
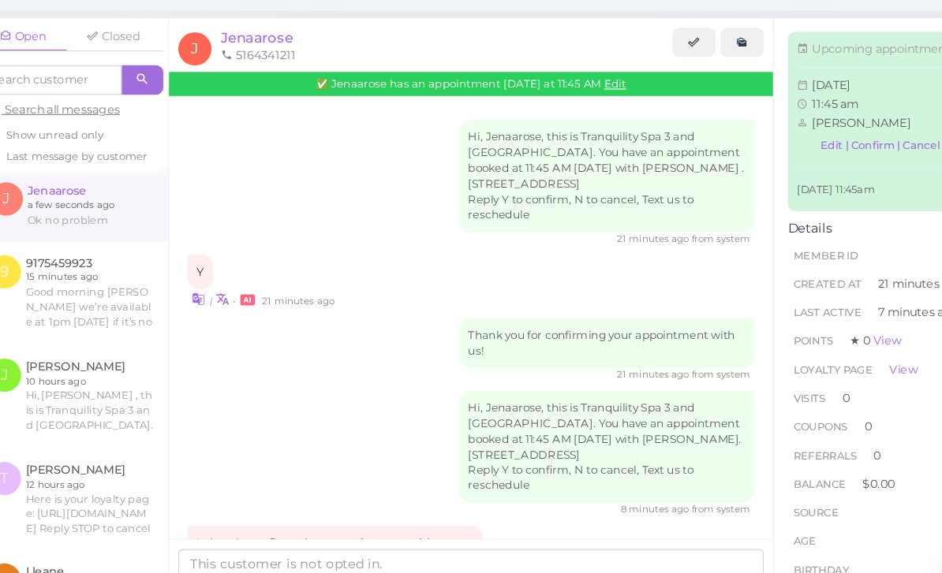
scroll to position [0, 0]
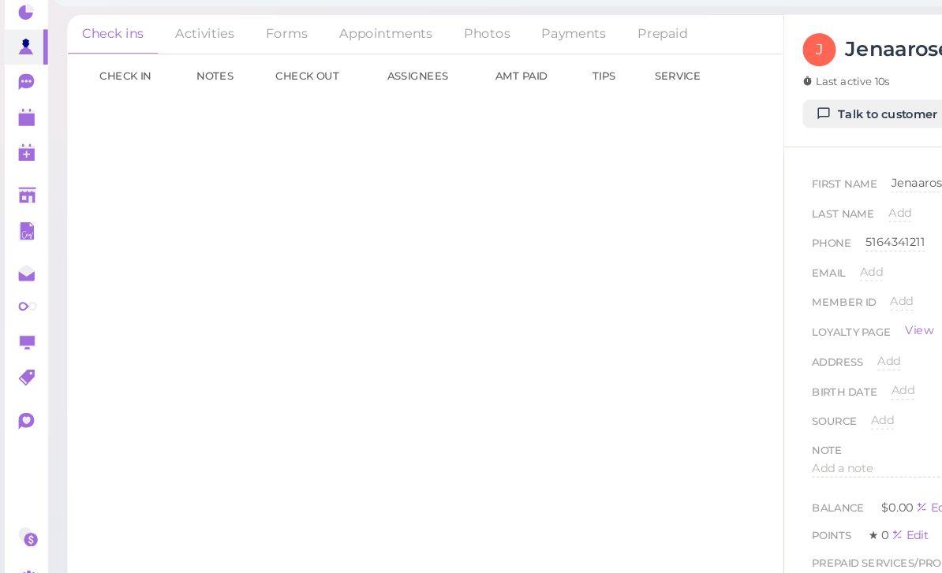
click at [25, 140] on polygon at bounding box center [23, 145] width 14 height 11
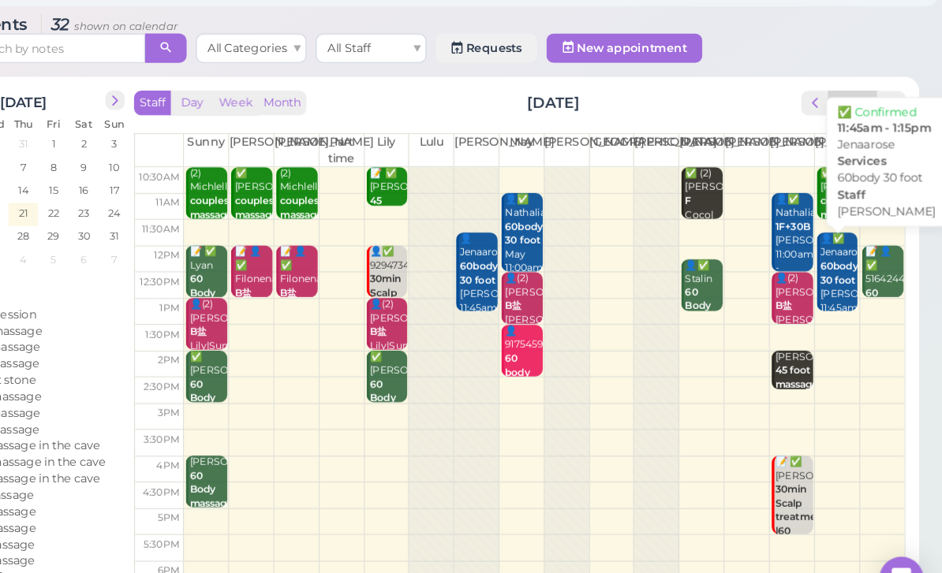
click at [838, 266] on b "60body 30 foot" at bounding box center [854, 277] width 32 height 22
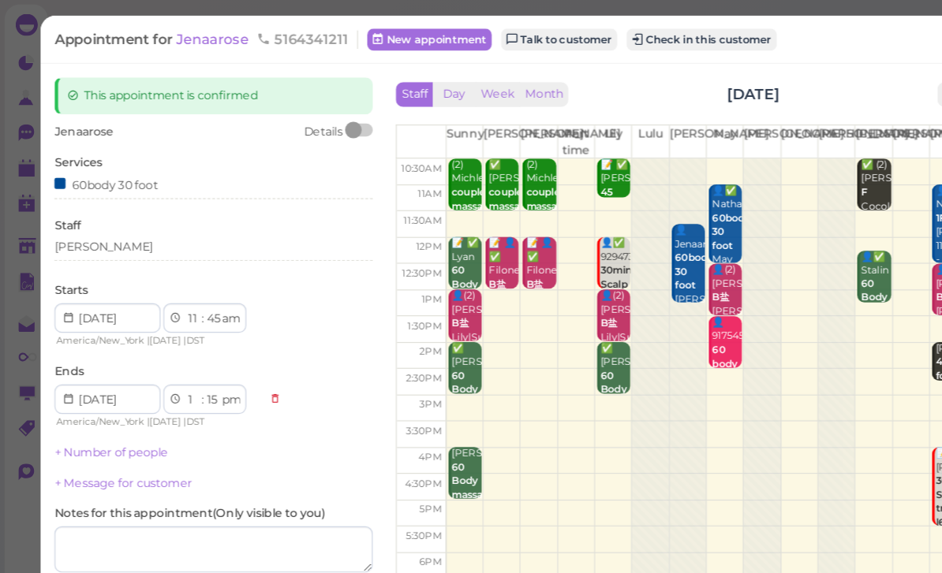
click at [480, 37] on link "Talk to customer" at bounding box center [477, 33] width 99 height 19
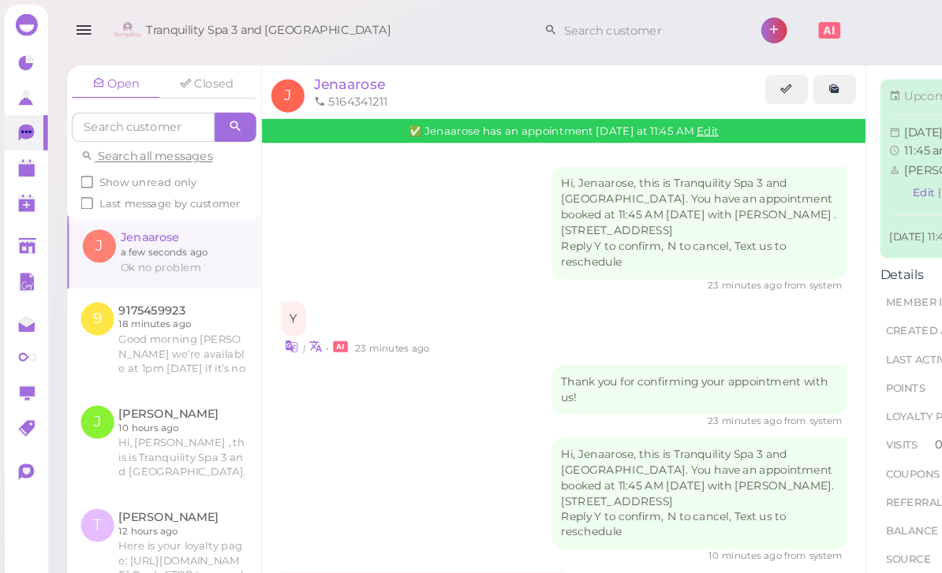
click at [17, 147] on polygon at bounding box center [23, 145] width 14 height 11
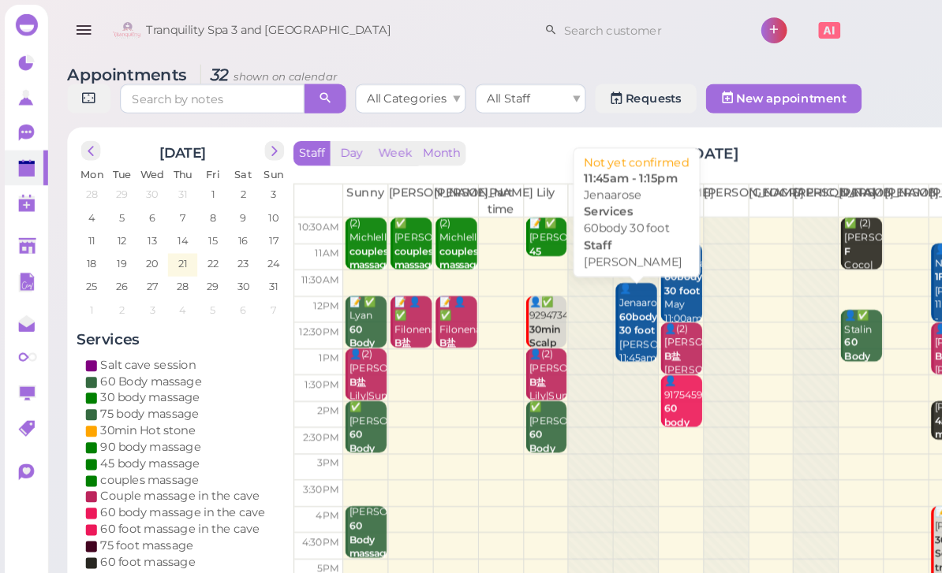
click at [534, 272] on b "60body 30 foot" at bounding box center [545, 277] width 32 height 22
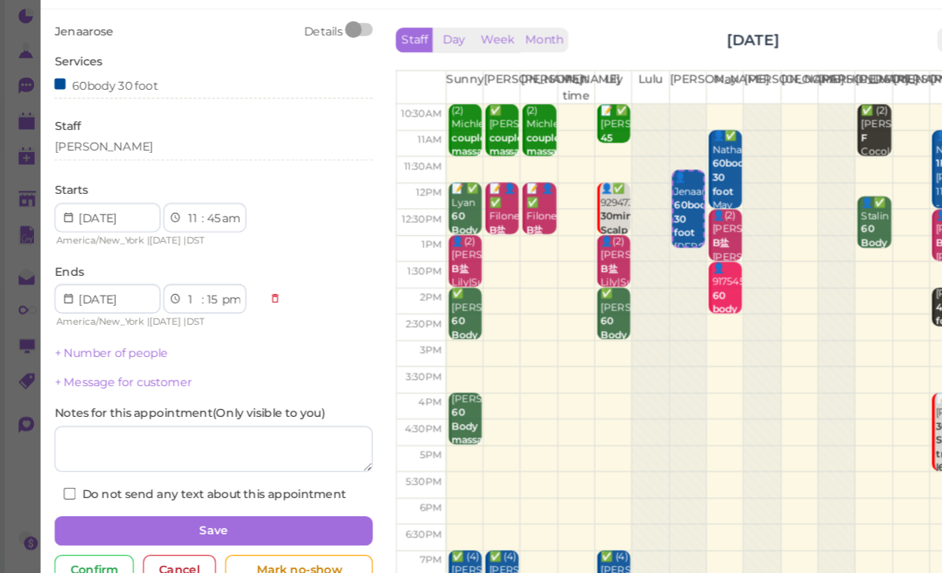
scroll to position [50, 0]
click at [147, 515] on div "Cancel" at bounding box center [153, 527] width 62 height 25
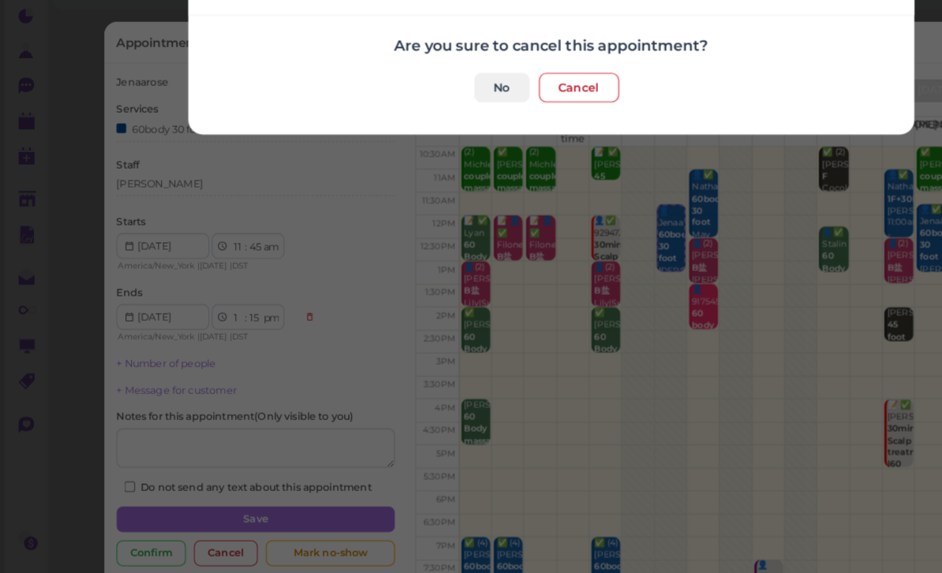
click at [509, 103] on button "Cancel" at bounding box center [495, 115] width 69 height 25
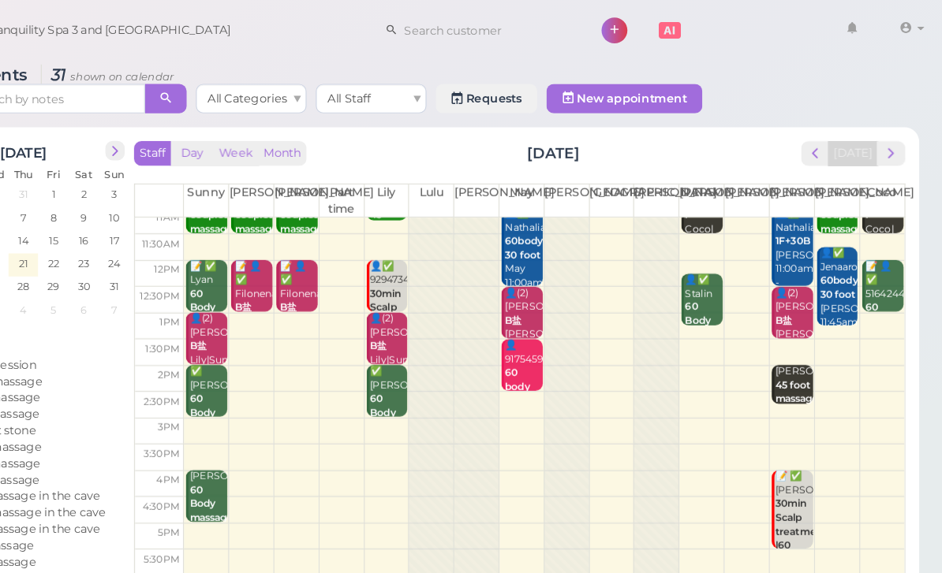
scroll to position [31, 0]
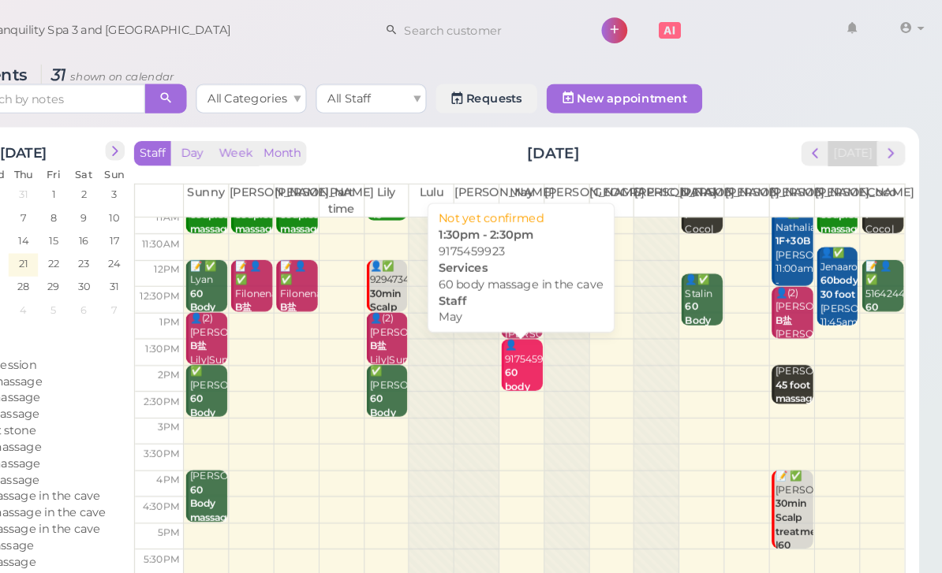
click at [567, 319] on div "👤9175459923 60 body massage in the cave May 1:30pm - 2:30pm" at bounding box center [583, 354] width 33 height 129
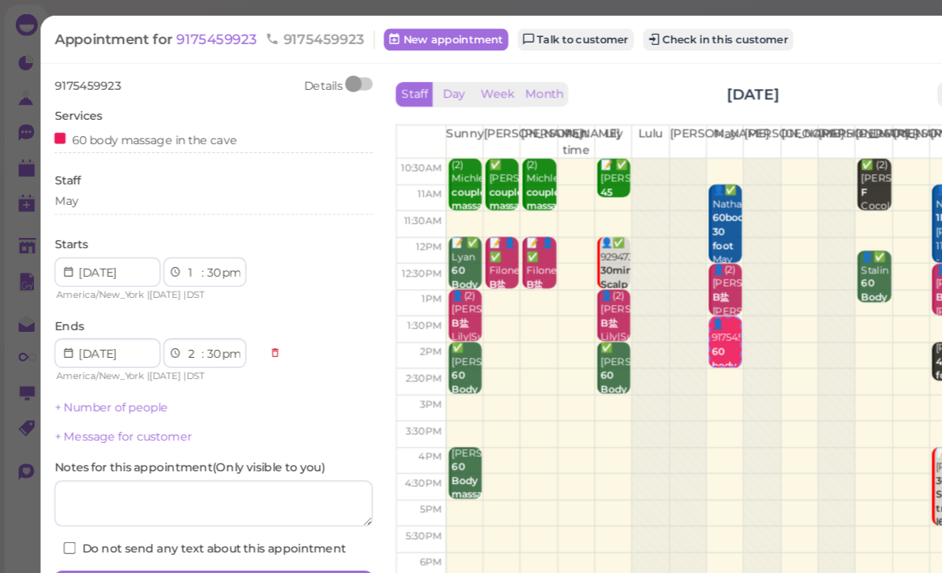
click at [188, 35] on span "9175459923" at bounding box center [187, 33] width 73 height 15
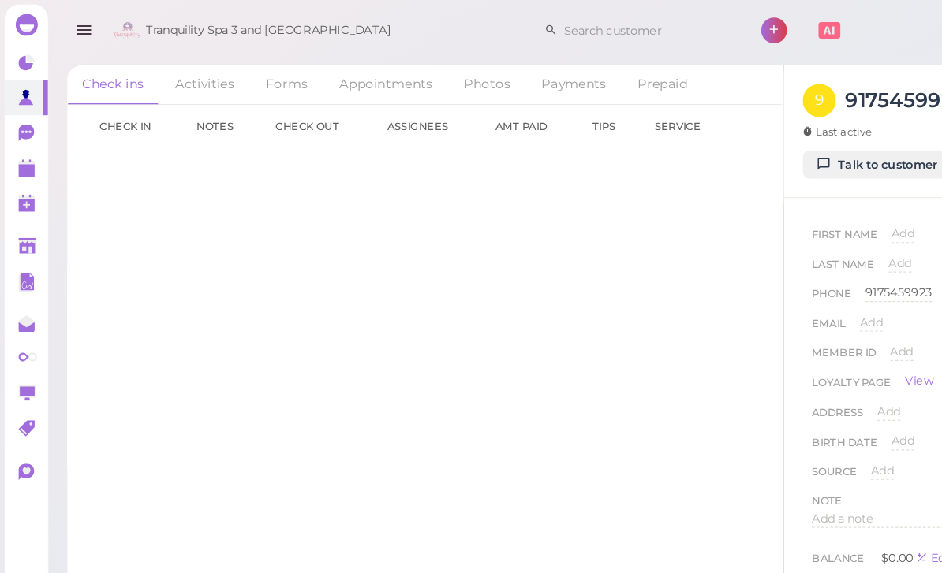
click at [778, 202] on span "Add" at bounding box center [772, 200] width 20 height 12
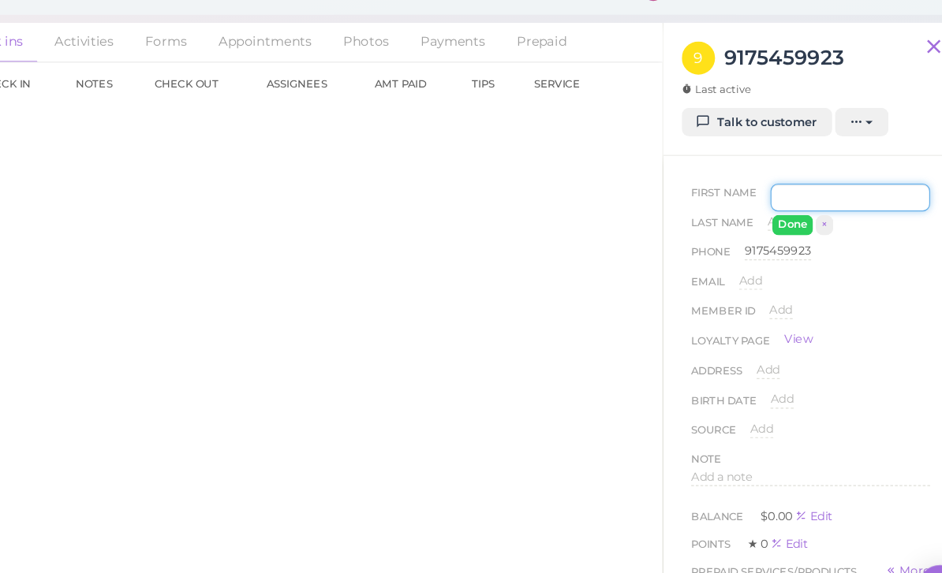
click at [762, 193] on input at bounding box center [830, 205] width 136 height 24
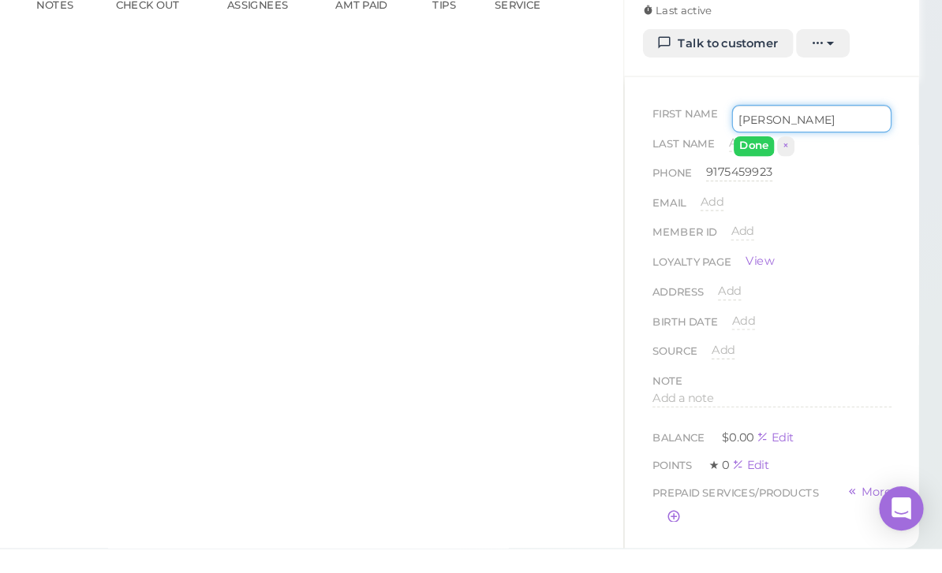
type input "[PERSON_NAME]"
click at [763, 220] on button "Done" at bounding box center [780, 228] width 35 height 17
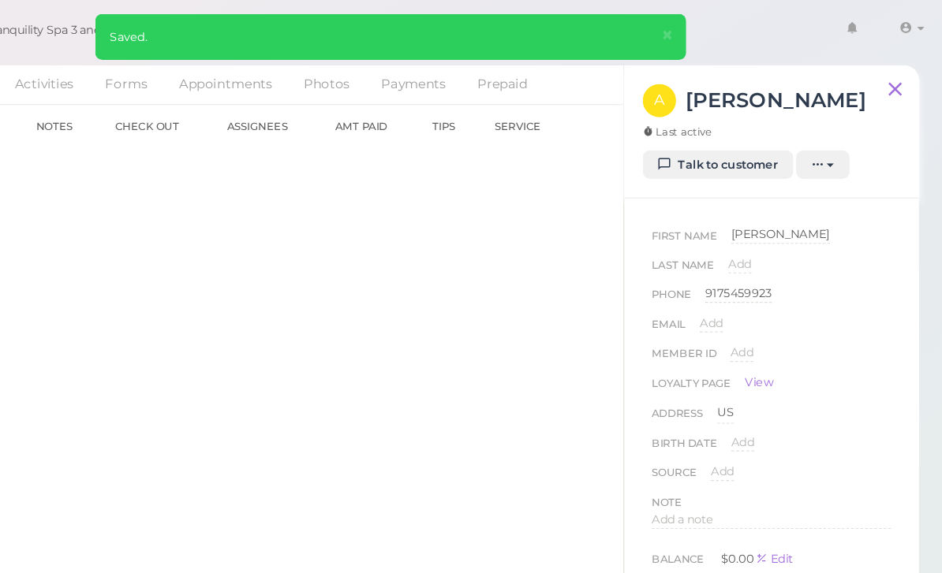
click at [278, 72] on link "Appointments" at bounding box center [330, 72] width 105 height 33
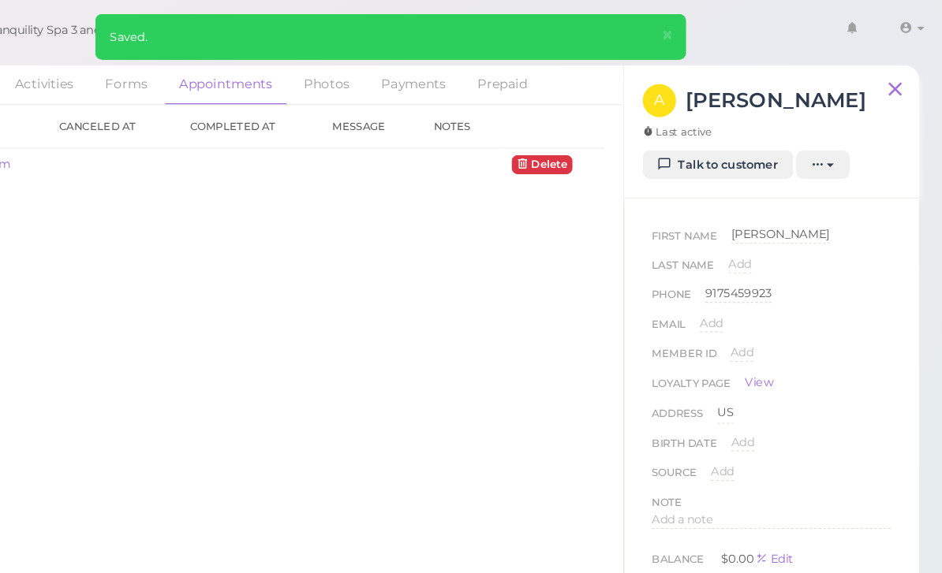
click at [278, 76] on link "Appointments" at bounding box center [330, 73] width 105 height 34
click at [686, 147] on link "Talk to customer" at bounding box center [750, 141] width 129 height 25
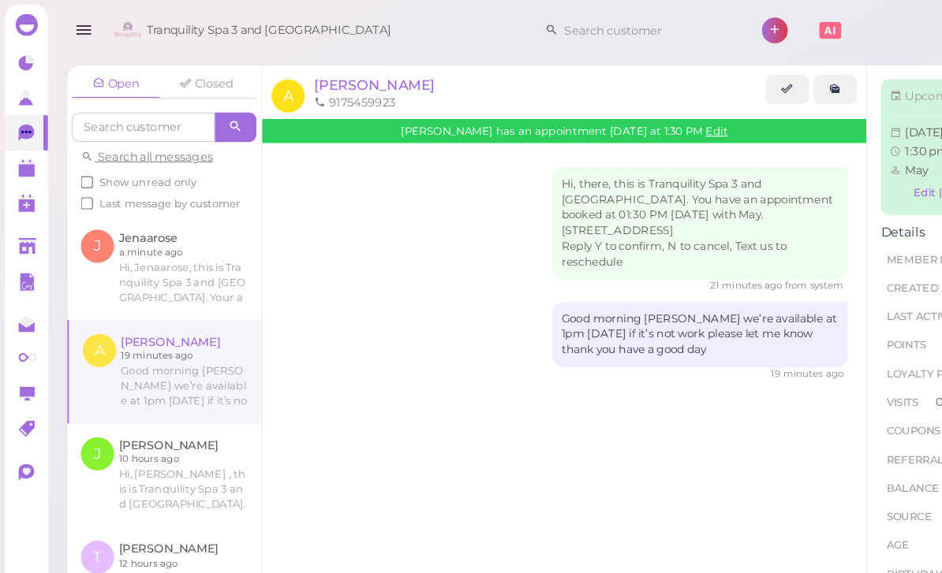
click at [659, 285] on div "Good morning [PERSON_NAME] we’re available at 1pm [DATE] if it’s not work pleas…" at bounding box center [598, 286] width 252 height 56
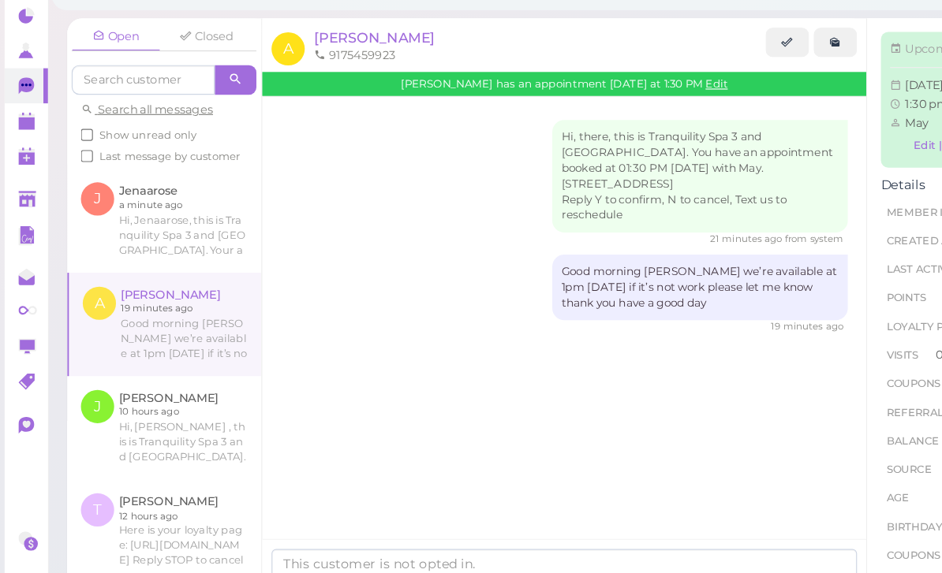
scroll to position [50, 0]
click at [324, 509] on textarea at bounding box center [482, 525] width 500 height 32
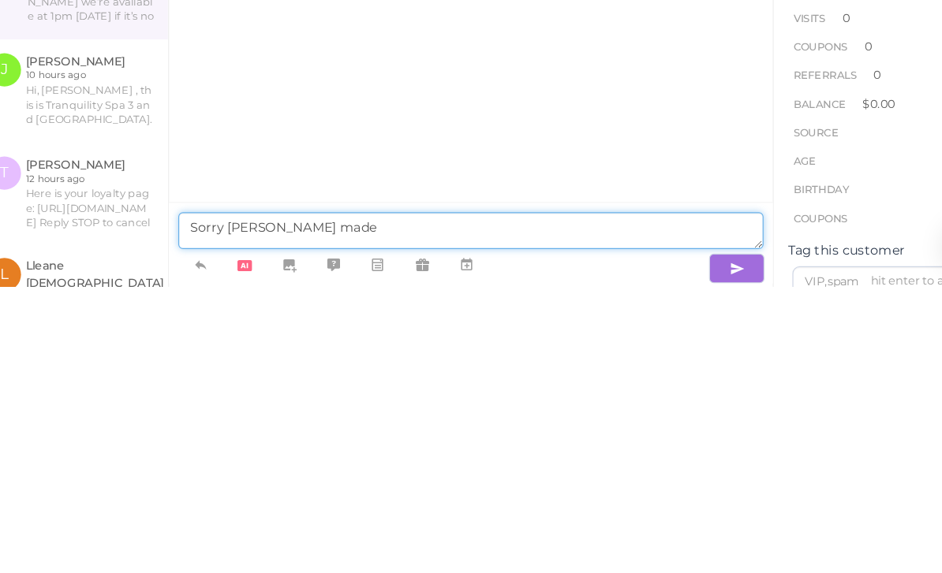
type textarea "Sorry [PERSON_NAME] made m"
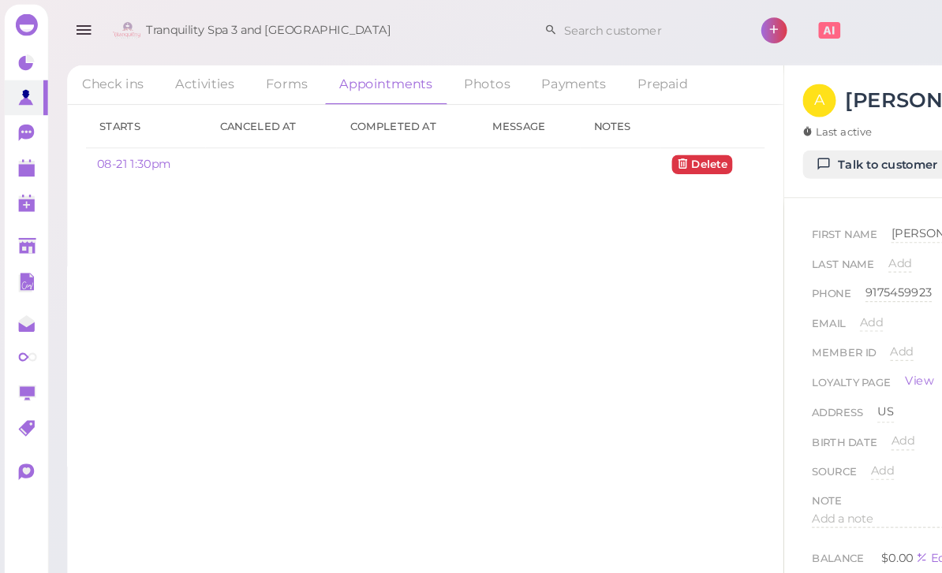
click at [10, 150] on link at bounding box center [22, 144] width 37 height 30
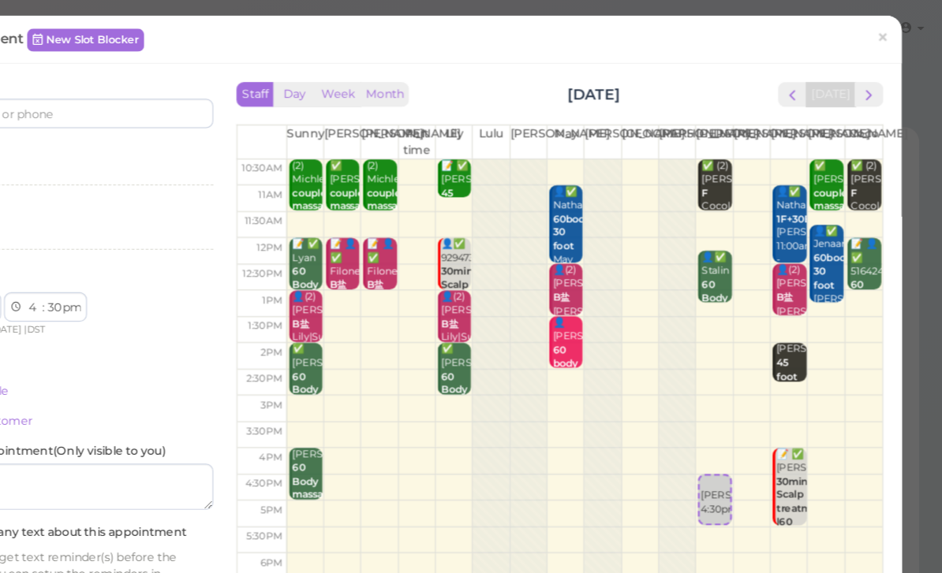
click at [785, 375] on div "New appointment New Slot Blocker × Customer Services Select services Staff [PER…" at bounding box center [471, 286] width 942 height 573
click at [876, 29] on link "×" at bounding box center [890, 33] width 29 height 37
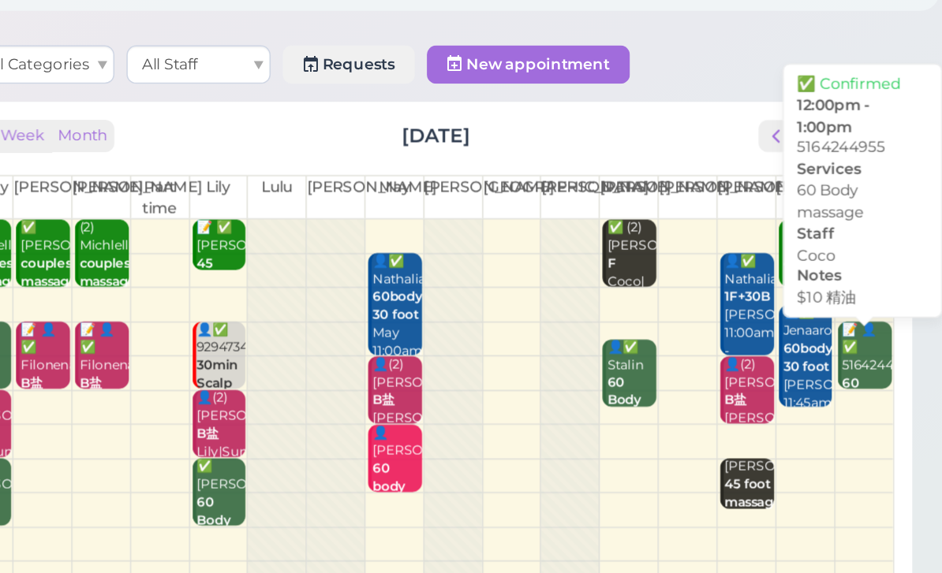
click at [875, 253] on div "📝 👤✅ 5164244955 60 Body massage $10 精油 Coco 12:00pm - 1:00pm" at bounding box center [891, 323] width 33 height 141
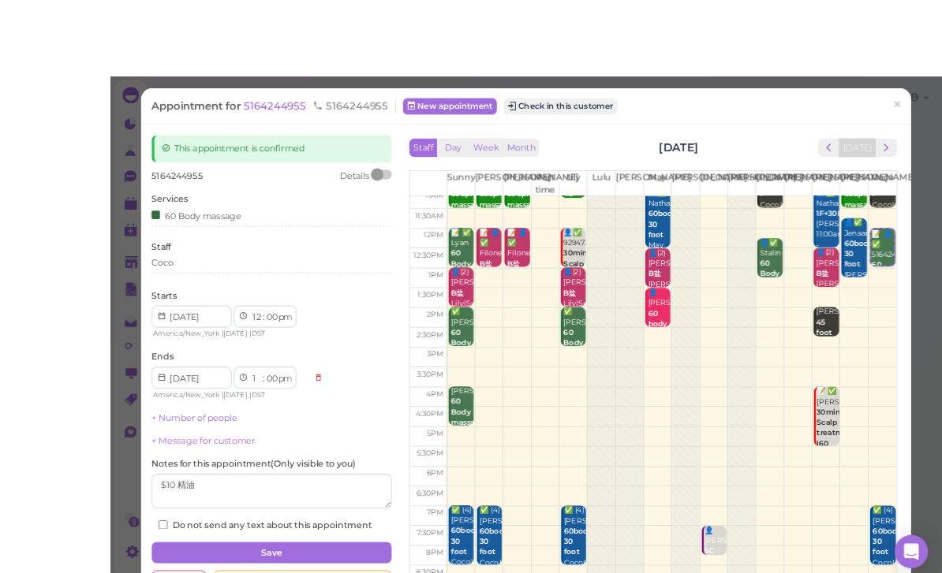
scroll to position [31, 0]
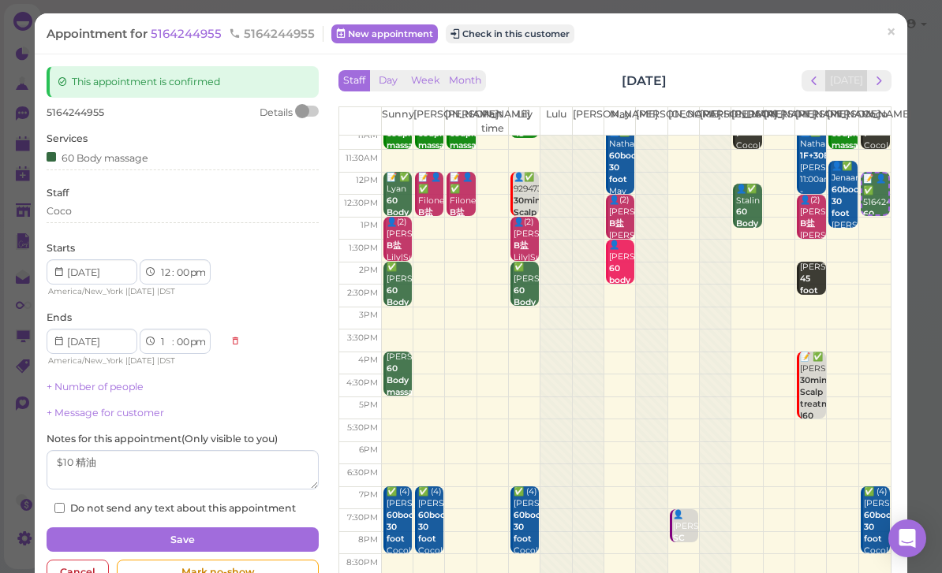
click at [898, 29] on link "×" at bounding box center [890, 33] width 29 height 37
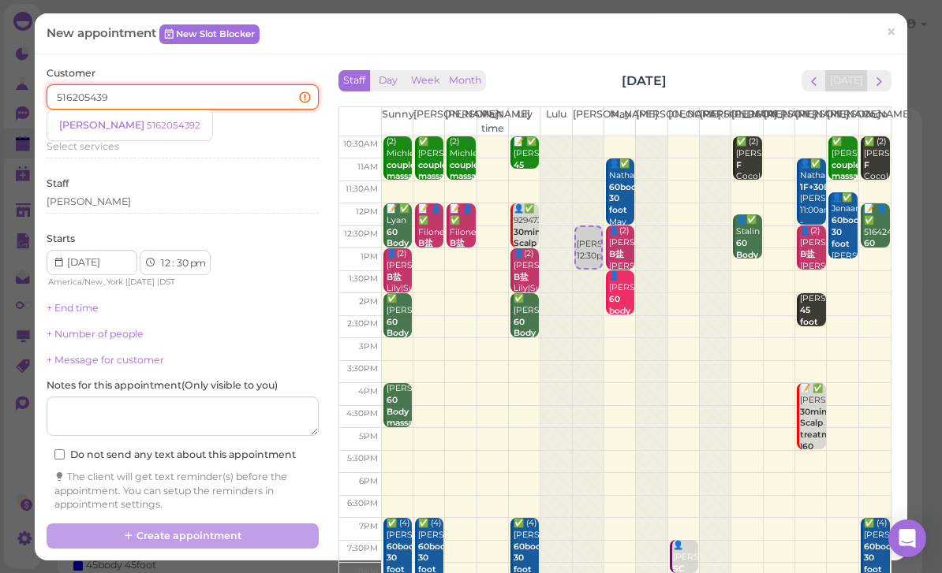
type input "5162054392"
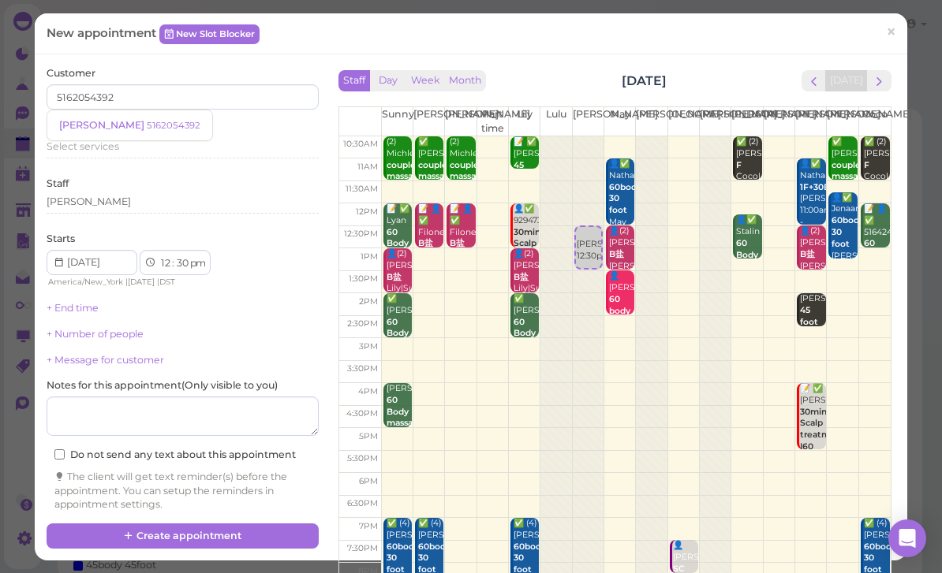
click at [147, 129] on small "5162054392" at bounding box center [174, 125] width 54 height 11
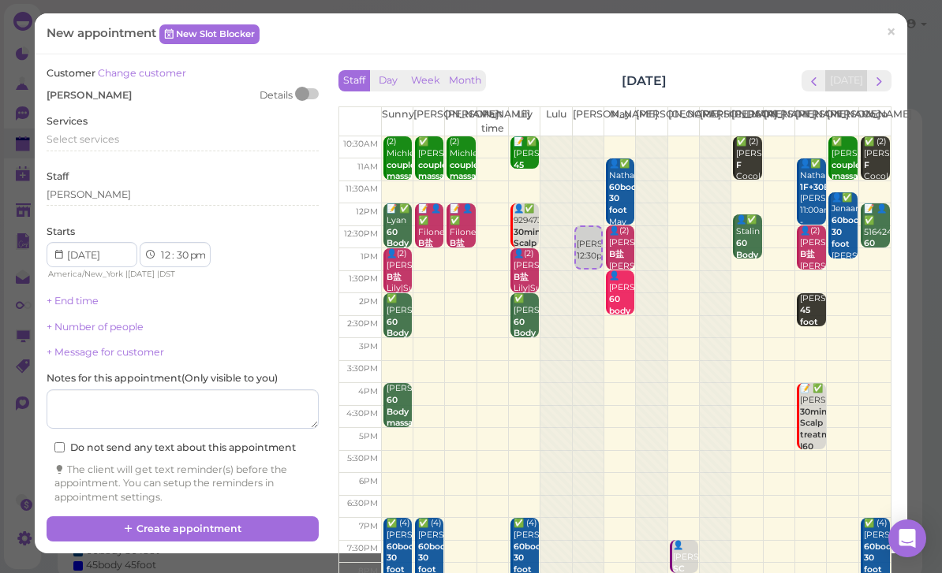
click at [108, 133] on span "Select services" at bounding box center [83, 139] width 73 height 12
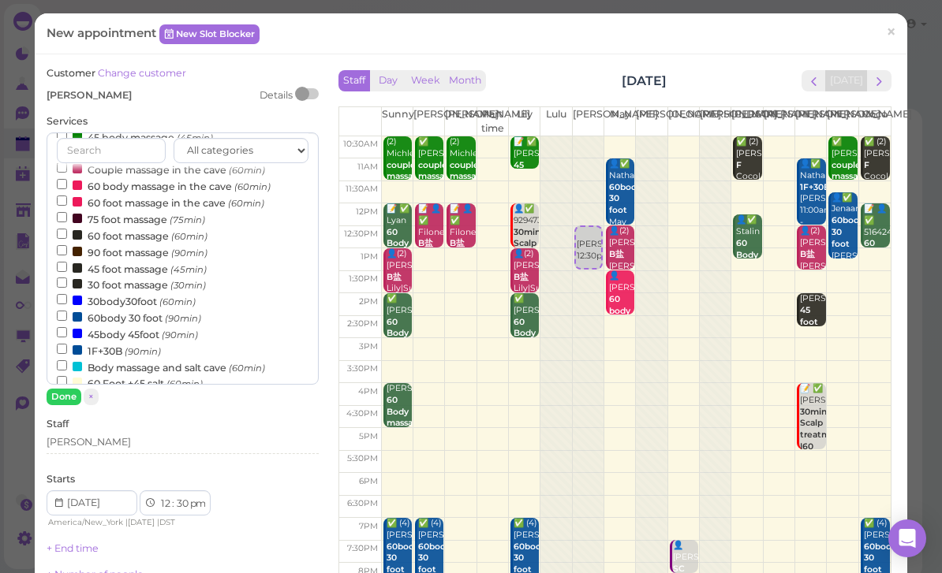
scroll to position [160, 0]
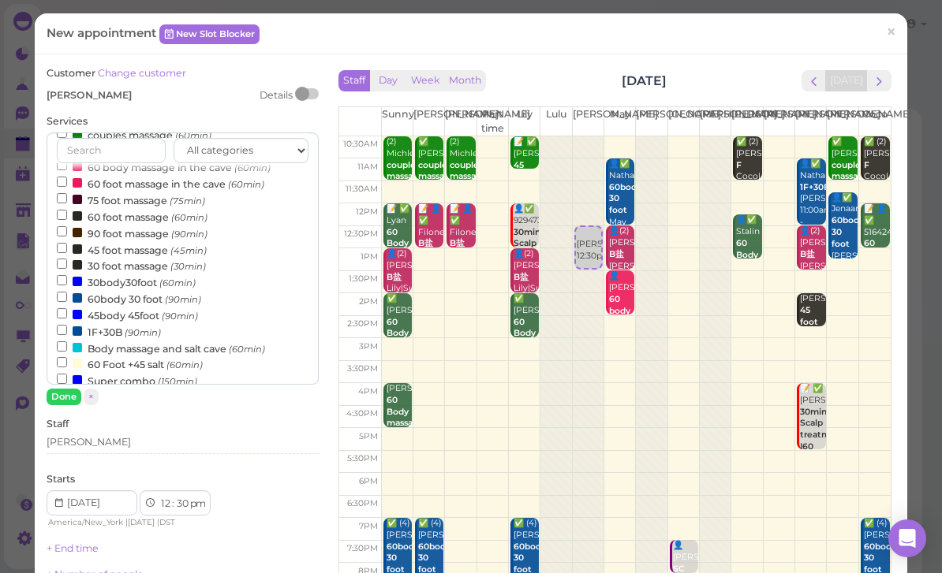
click at [145, 274] on label "30body30foot (60min)" at bounding box center [126, 282] width 139 height 17
click at [67, 275] on input "30body30foot (60min)" at bounding box center [62, 280] width 10 height 10
click at [69, 398] on button "Done" at bounding box center [64, 397] width 35 height 17
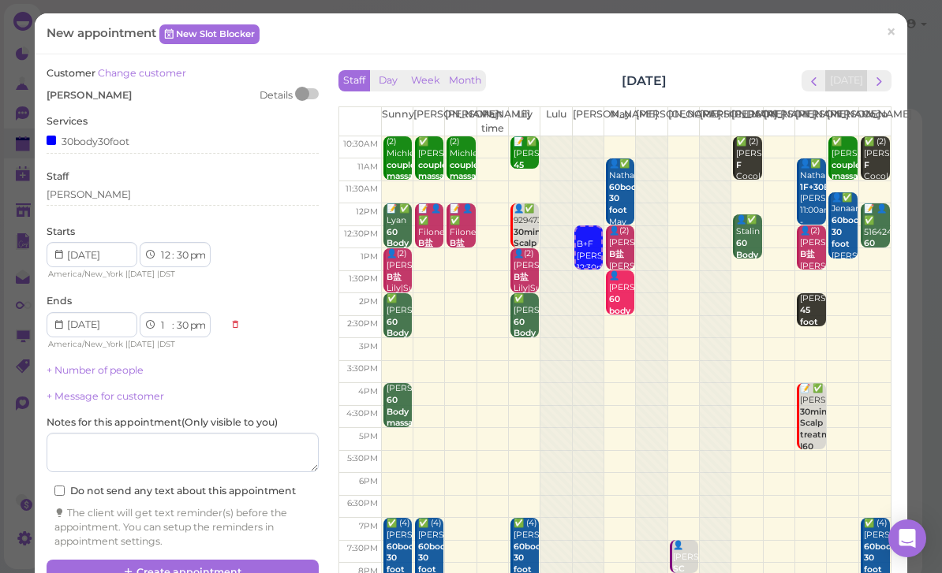
click at [249, 568] on button "Create appointment" at bounding box center [183, 572] width 272 height 25
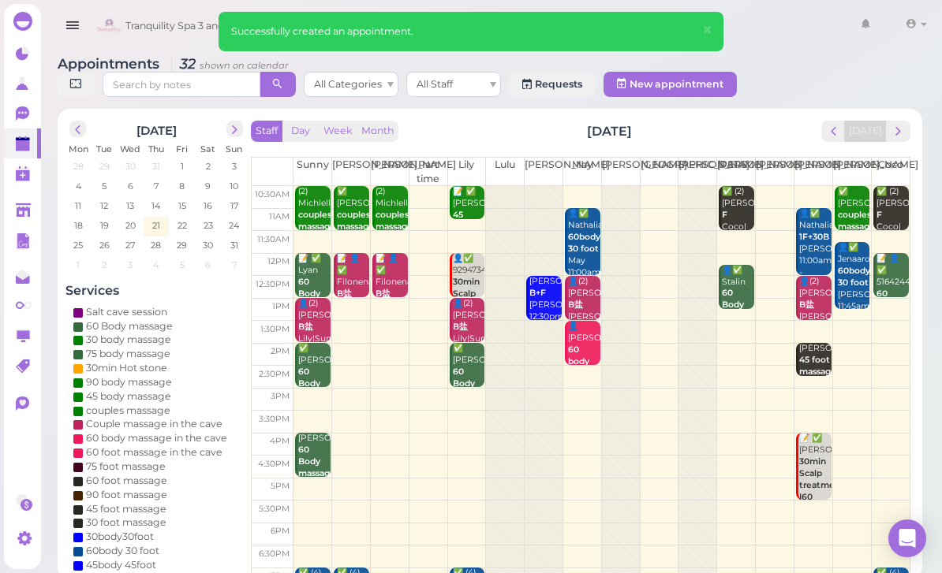
click at [574, 345] on b "60 body massage in the cave" at bounding box center [586, 374] width 37 height 58
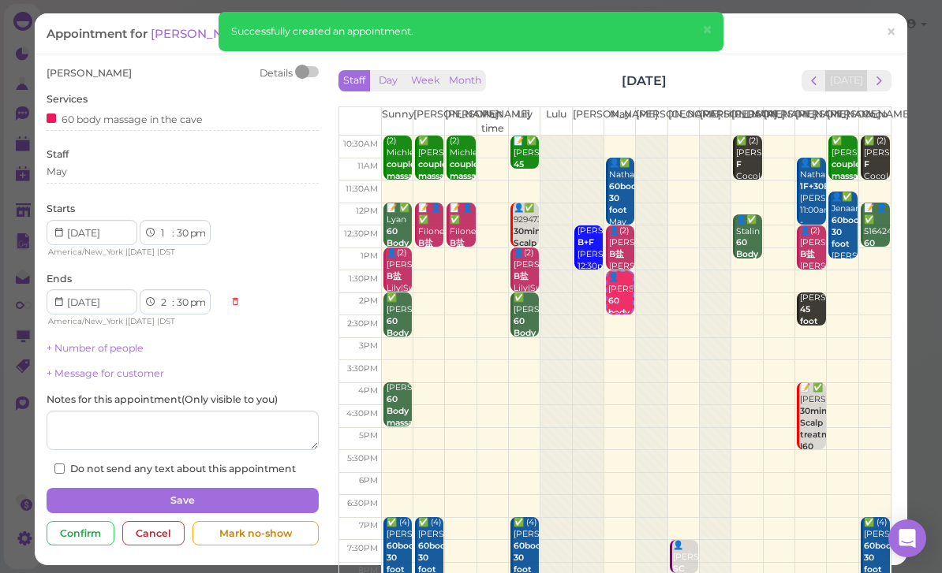
click at [180, 38] on span "[PERSON_NAME]" at bounding box center [204, 33] width 106 height 15
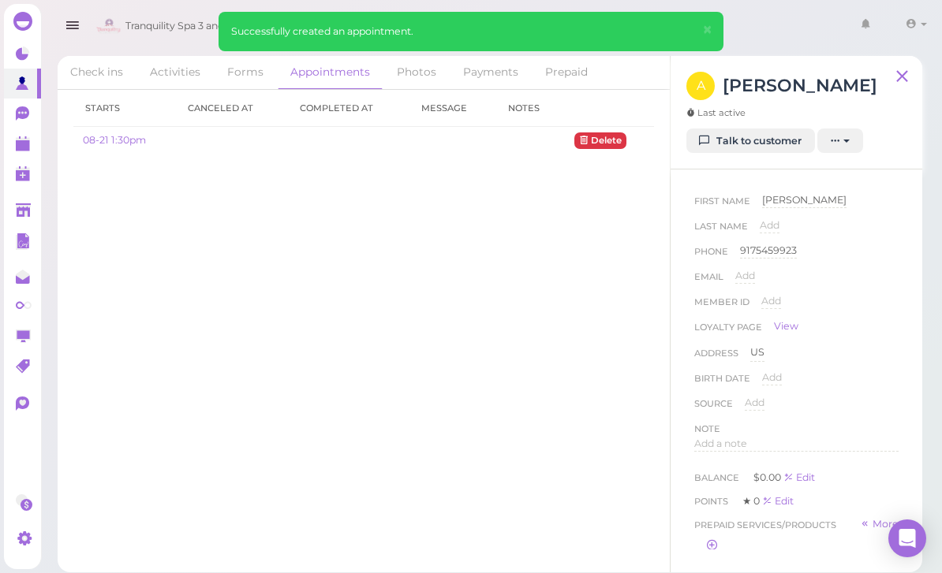
click at [746, 147] on link "Talk to customer" at bounding box center [750, 141] width 129 height 25
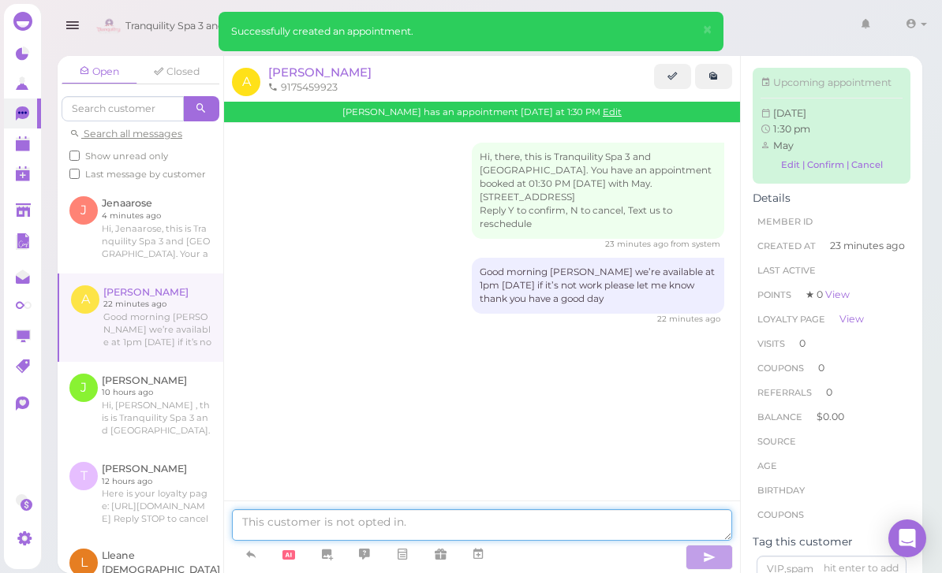
click at [401, 541] on textarea at bounding box center [482, 525] width 500 height 32
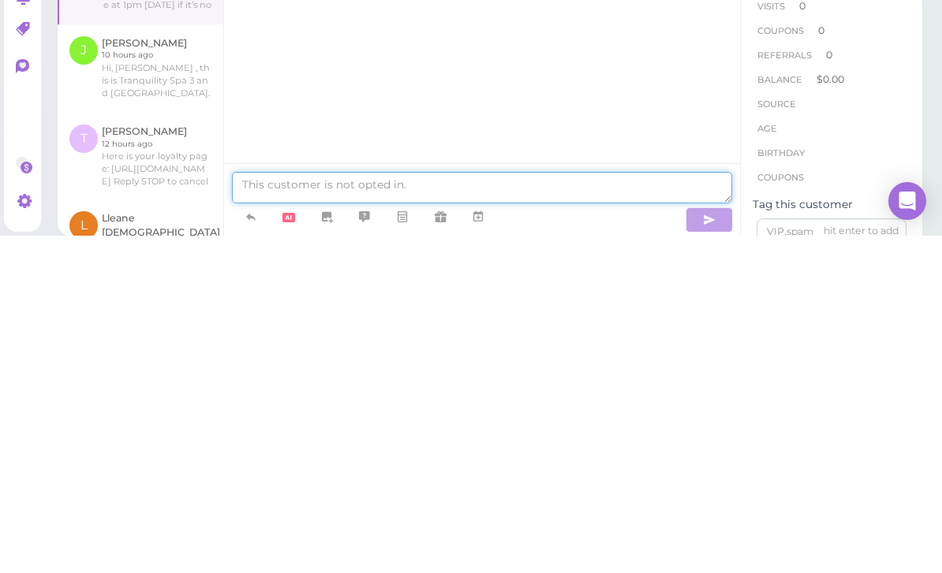
type textarea "H"
type textarea "Sorry [PERSON_NAME] made mistakes on your name could you please come 1:30 [DATE]"
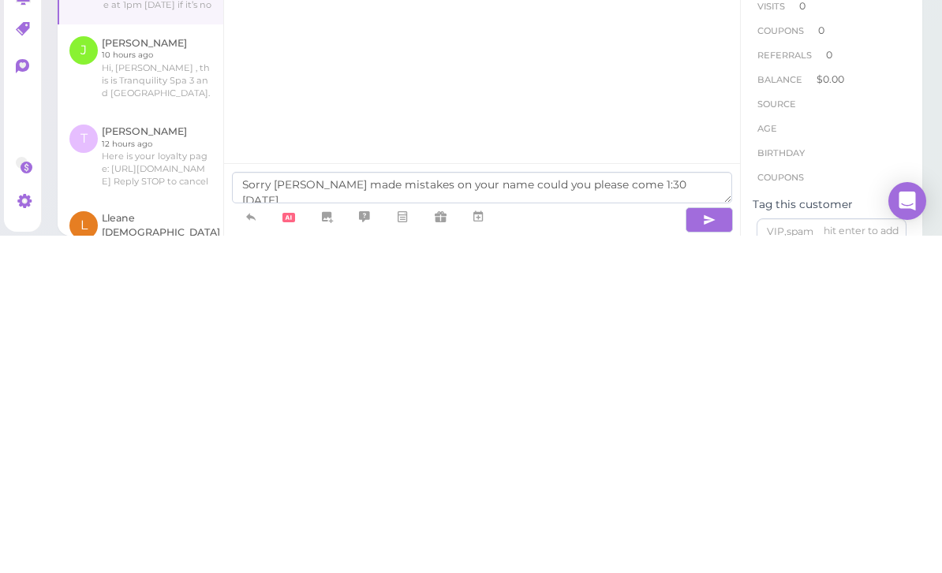
click at [705, 550] on icon "button" at bounding box center [709, 558] width 13 height 16
